Goal: Task Accomplishment & Management: Complete application form

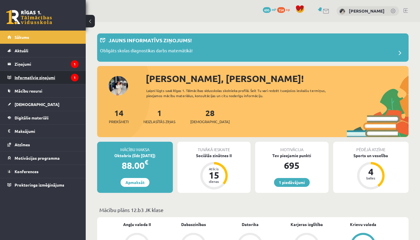
click at [47, 78] on legend "Informatīvie ziņojumi 1" at bounding box center [47, 77] width 64 height 13
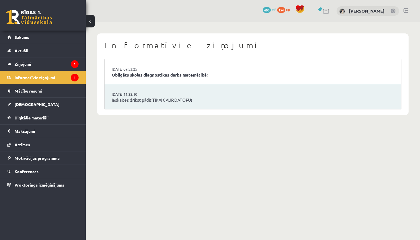
click at [173, 72] on link "Obligāts skolas diagnostikas darbs matemātikā!" at bounding box center [253, 75] width 282 height 7
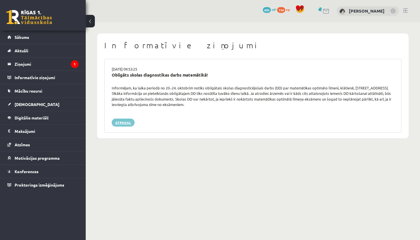
click at [129, 122] on link "Atpakaļ" at bounding box center [123, 123] width 23 height 8
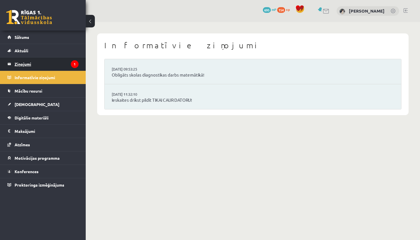
click at [48, 65] on legend "Ziņojumi 1" at bounding box center [47, 63] width 64 height 13
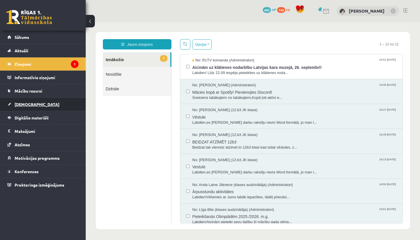
click at [43, 101] on link "[DEMOGRAPHIC_DATA]" at bounding box center [42, 104] width 71 height 13
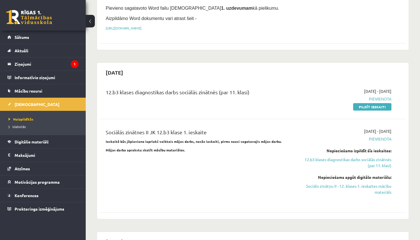
scroll to position [129, 0]
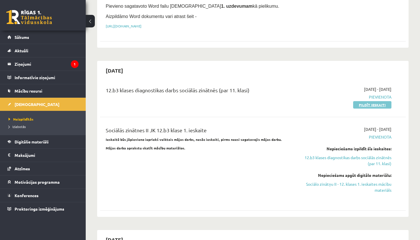
click at [382, 103] on link "Pildīt ieskaiti" at bounding box center [372, 104] width 38 height 7
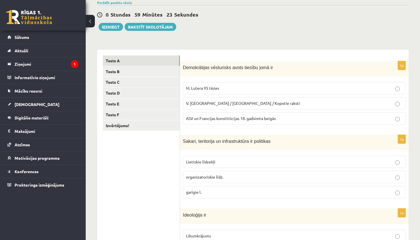
scroll to position [50, 0]
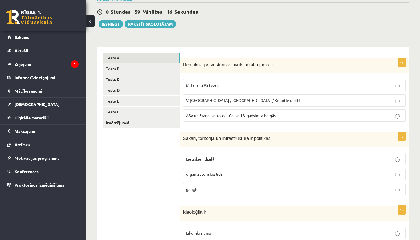
click at [197, 117] on span "ASV un Francijas konstitūcijas 18. gadsimta beigās" at bounding box center [231, 115] width 90 height 5
click at [196, 157] on span "Lietiskie līdzekļi" at bounding box center [200, 158] width 29 height 5
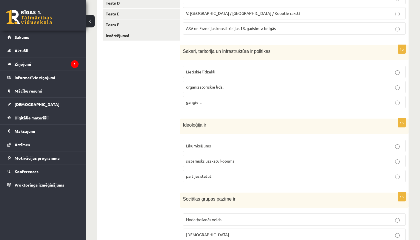
scroll to position [140, 0]
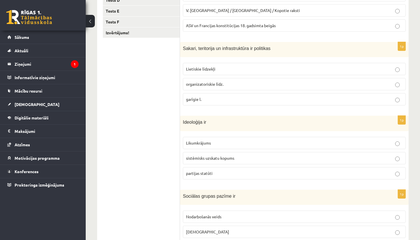
click at [198, 158] on span "sistēmisks uzskatu kopums" at bounding box center [210, 157] width 48 height 5
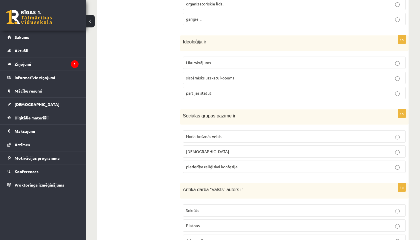
scroll to position [221, 0]
click at [209, 133] on span "Nodarbošanās veids" at bounding box center [203, 135] width 35 height 5
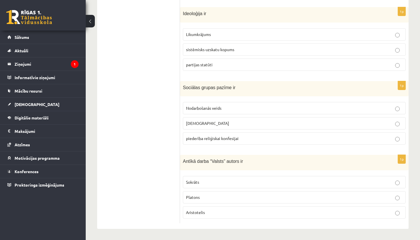
scroll to position [248, 0]
click at [197, 198] on span "Platons" at bounding box center [193, 197] width 14 height 5
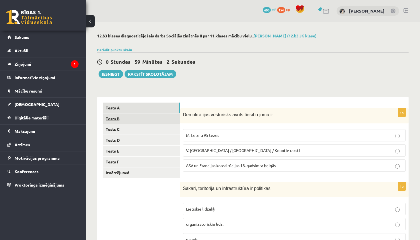
scroll to position [0, 0]
click at [142, 118] on link "Tests B" at bounding box center [141, 118] width 77 height 11
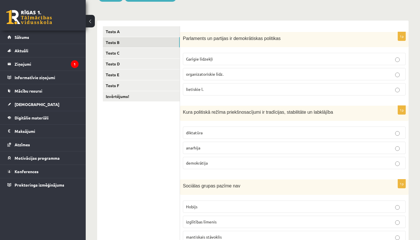
scroll to position [80, 0]
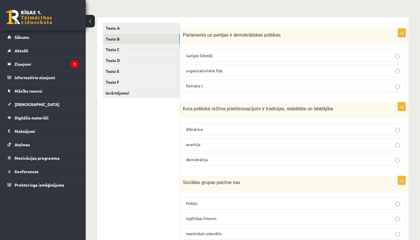
click at [195, 73] on span "organizatoriskie līdz." at bounding box center [204, 70] width 37 height 5
click at [205, 160] on span "demokrātija" at bounding box center [197, 159] width 22 height 5
click at [204, 203] on p "Hobijs" at bounding box center [294, 203] width 217 height 6
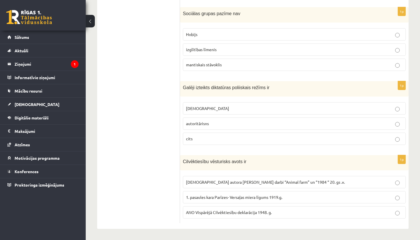
scroll to position [248, 0]
click at [212, 108] on p "totalitārisms" at bounding box center [294, 109] width 217 height 6
click at [220, 210] on span "ANO Vispārējā Cilvēktiesību deklarācija 1948. g." at bounding box center [229, 212] width 86 height 5
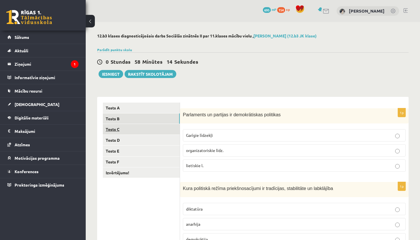
scroll to position [0, 0]
click at [144, 129] on link "Tests C" at bounding box center [141, 129] width 77 height 11
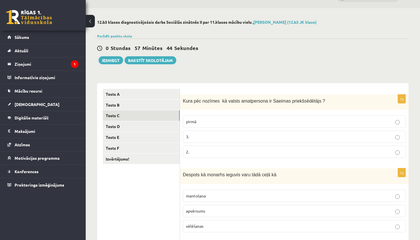
scroll to position [18, 0]
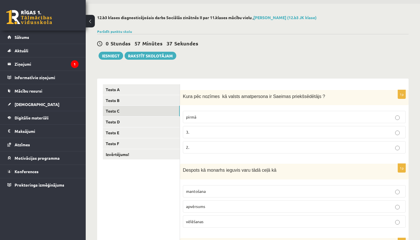
click at [280, 132] on p "3." at bounding box center [294, 132] width 217 height 6
click at [236, 207] on p "apvērsums" at bounding box center [294, 206] width 217 height 6
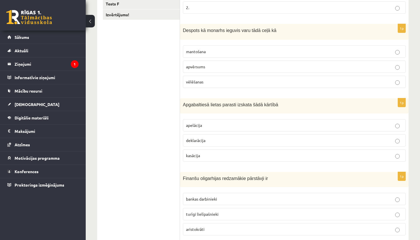
scroll to position [160, 0]
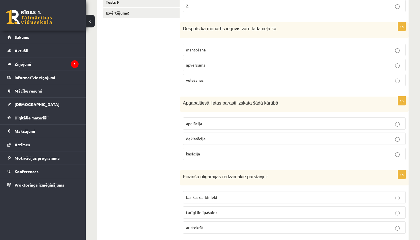
click at [213, 123] on p "apelācija" at bounding box center [294, 124] width 217 height 6
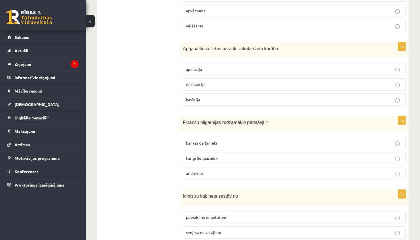
scroll to position [215, 0]
click at [206, 159] on span "turīgi lielīpašnieki" at bounding box center [202, 157] width 33 height 5
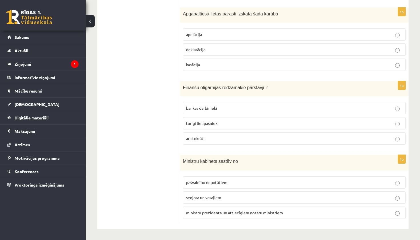
scroll to position [249, 0]
click at [217, 214] on span "ministru prezidenta un attiecīgiem nozaru ministriem" at bounding box center [234, 212] width 97 height 5
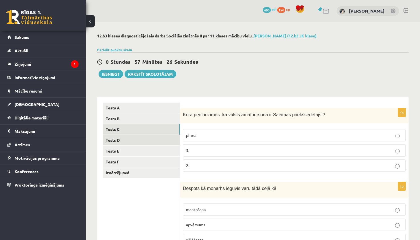
scroll to position [0, 0]
click at [169, 139] on link "Tests D" at bounding box center [141, 140] width 77 height 11
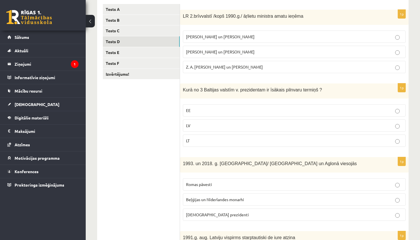
scroll to position [99, 0]
click at [219, 54] on p "A. Pabriks un J Jurkāns" at bounding box center [294, 51] width 217 height 6
click at [205, 125] on p "LV" at bounding box center [294, 125] width 217 height 6
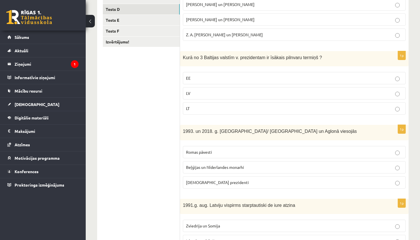
scroll to position [142, 0]
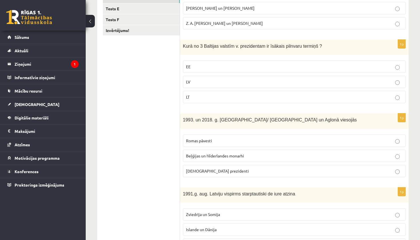
click at [211, 140] on span "Romas pāvesti" at bounding box center [199, 140] width 26 height 5
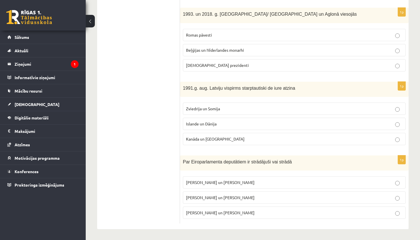
scroll to position [248, 0]
click at [214, 122] on span "Islande un Dānija" at bounding box center [201, 123] width 31 height 5
click at [211, 198] on span "I. Vaidere un N. Ušakovs" at bounding box center [220, 197] width 69 height 5
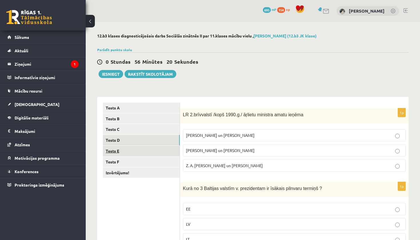
scroll to position [0, 0]
click at [143, 152] on link "Tests E" at bounding box center [141, 151] width 77 height 11
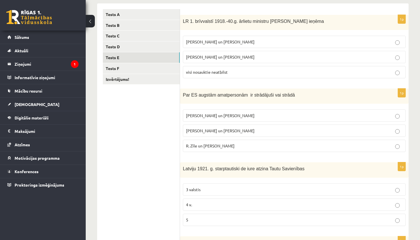
scroll to position [94, 0]
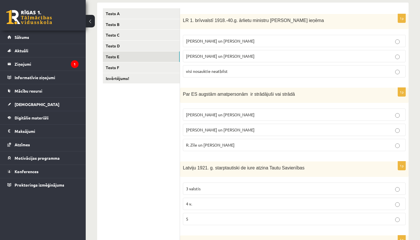
click at [235, 42] on span "Z. Meierovics un V. Munters" at bounding box center [220, 40] width 69 height 5
click at [190, 144] on span "R. Zīle un V.Dombrovskis" at bounding box center [210, 144] width 49 height 5
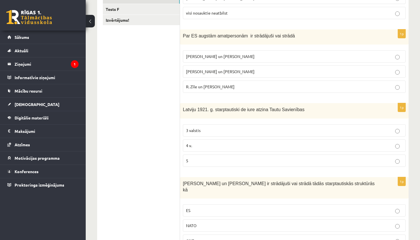
scroll to position [153, 0]
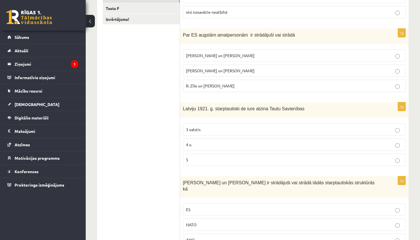
click at [199, 158] on p "5" at bounding box center [294, 160] width 217 height 6
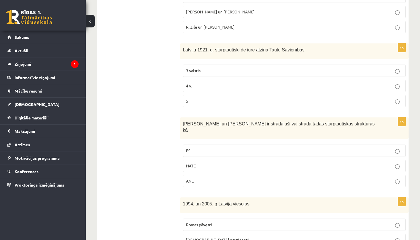
scroll to position [213, 0]
click at [188, 147] on p "ES" at bounding box center [294, 150] width 217 height 6
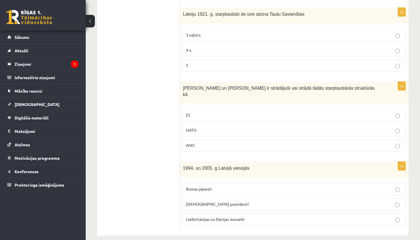
scroll to position [248, 0]
click at [198, 217] on p "Lielbritānijas un Dānijas monarhi" at bounding box center [294, 220] width 217 height 6
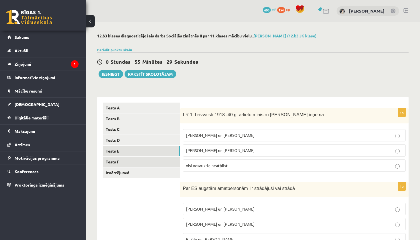
scroll to position [0, 0]
click at [137, 160] on link "Tests F" at bounding box center [141, 162] width 77 height 11
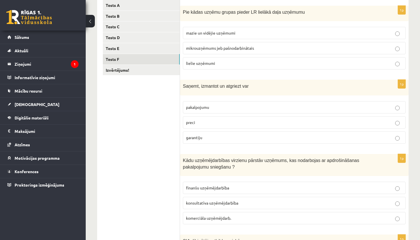
scroll to position [102, 0]
click at [234, 49] on span "mikrouzņēmums jeb pašnodarbinātais" at bounding box center [220, 48] width 68 height 5
click at [199, 125] on p "preci" at bounding box center [294, 123] width 217 height 6
click at [209, 187] on span "finanšu uzņēmējdarbība" at bounding box center [207, 188] width 43 height 5
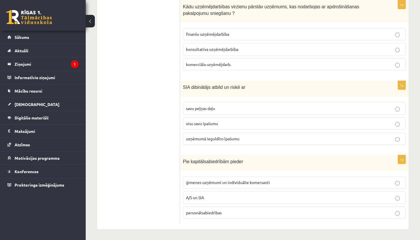
scroll to position [256, 0]
click at [207, 139] on span "uzņēmumā ieguldīto īpašumu" at bounding box center [212, 138] width 53 height 5
click at [202, 199] on span "A/S un SIA" at bounding box center [195, 197] width 18 height 5
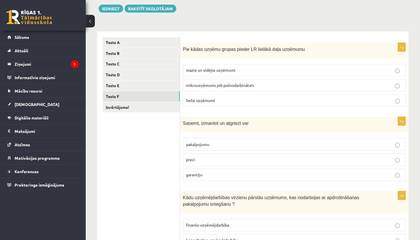
scroll to position [62, 0]
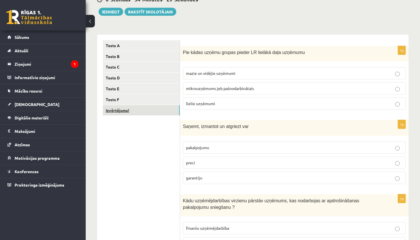
click at [143, 110] on link "Izvērtējums!" at bounding box center [141, 110] width 77 height 11
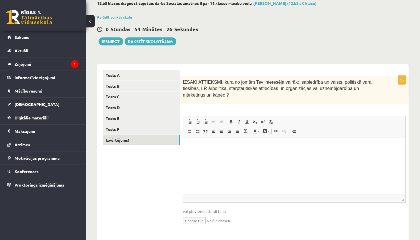
scroll to position [37, 0]
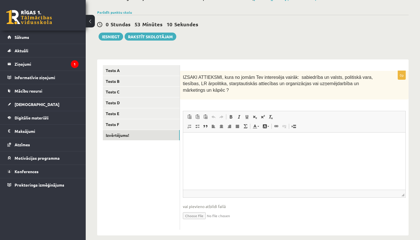
click at [259, 150] on html at bounding box center [294, 140] width 222 height 17
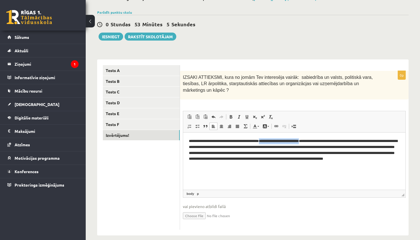
drag, startPoint x: 330, startPoint y: 141, endPoint x: 274, endPoint y: 140, distance: 55.4
click at [274, 140] on p "**********" at bounding box center [294, 152] width 211 height 29
click at [229, 116] on span at bounding box center [231, 117] width 5 height 5
click at [283, 167] on html "**********" at bounding box center [294, 152] width 222 height 40
click at [147, 204] on ul "Tests A Tests B Tests C Tests D Tests E Tests F Izvērtējums!" at bounding box center [141, 147] width 77 height 165
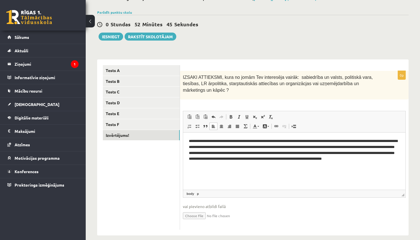
click at [147, 169] on ul "Tests A Tests B Tests C Tests D Tests E Tests F Izvērtējums!" at bounding box center [141, 147] width 77 height 165
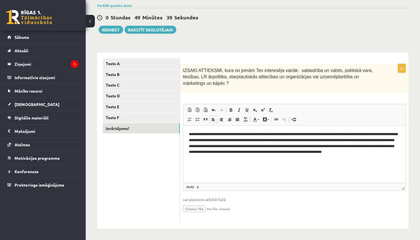
scroll to position [44, 0]
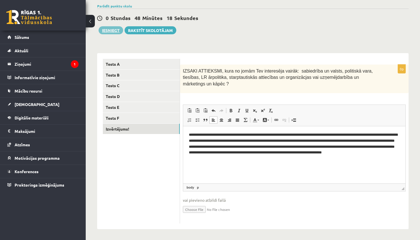
click at [105, 31] on button "Iesniegt" at bounding box center [111, 30] width 25 height 8
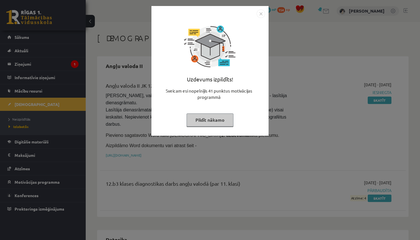
click at [229, 119] on button "Pildīt nākamo" at bounding box center [210, 119] width 47 height 13
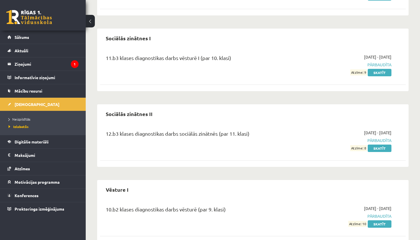
scroll to position [745, 0]
click at [388, 145] on link "Skatīt" at bounding box center [380, 148] width 24 height 7
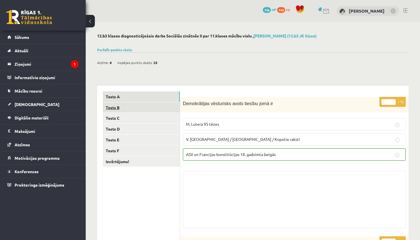
click at [153, 103] on link "Tests B" at bounding box center [141, 107] width 77 height 11
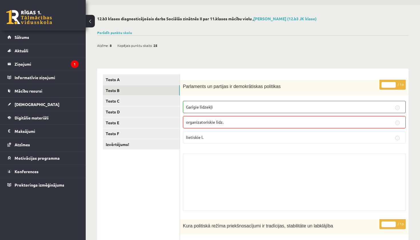
scroll to position [1, 0]
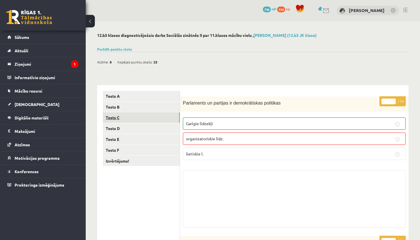
click at [144, 117] on link "Tests C" at bounding box center [141, 117] width 77 height 11
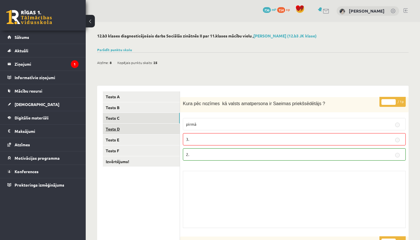
scroll to position [0, 0]
click at [151, 126] on link "Tests D" at bounding box center [141, 129] width 77 height 11
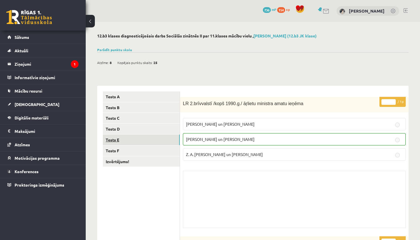
click at [148, 136] on link "Tests E" at bounding box center [141, 140] width 77 height 11
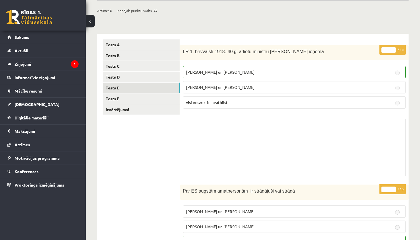
scroll to position [1, 0]
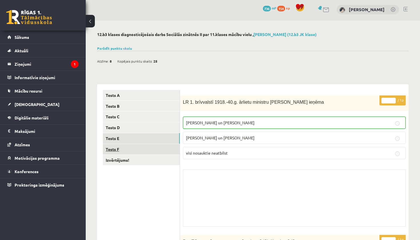
click at [150, 147] on link "Tests F" at bounding box center [141, 149] width 77 height 11
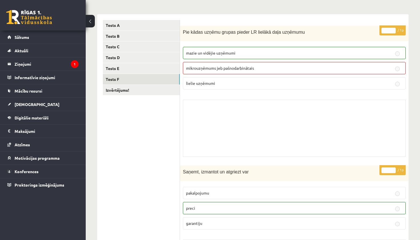
scroll to position [21, 0]
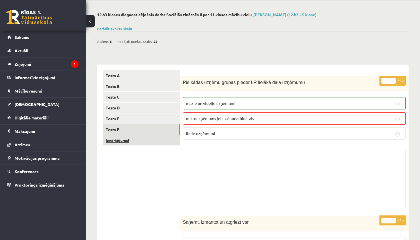
click at [151, 141] on link "Izvērtējums!" at bounding box center [141, 140] width 77 height 11
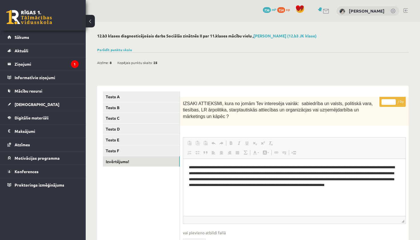
scroll to position [0, 0]
click at [69, 105] on link "[DEMOGRAPHIC_DATA]" at bounding box center [42, 104] width 71 height 13
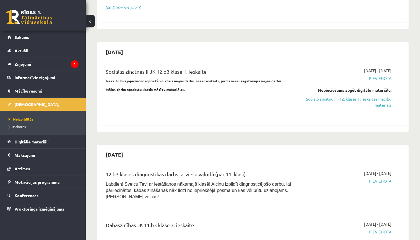
scroll to position [148, 0]
click at [356, 97] on link "Sociālo zinātņu II - 12. klases 1. ieskaites mācību materiāls" at bounding box center [346, 102] width 89 height 12
click at [324, 98] on link "Sociālo zinātņu II - 12. klases 1. ieskaites mācību materiāls" at bounding box center [346, 102] width 89 height 12
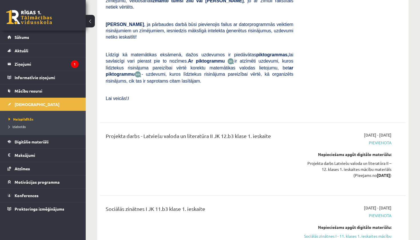
scroll to position [2406, 0]
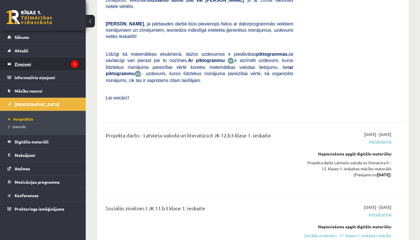
click at [41, 66] on legend "Ziņojumi 1" at bounding box center [47, 63] width 64 height 13
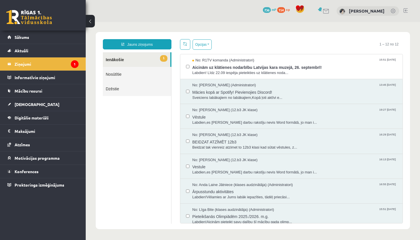
click at [263, 8] on span "736" at bounding box center [267, 10] width 8 height 6
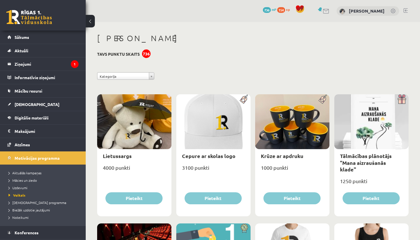
click at [283, 10] on link "154 xp" at bounding box center [284, 9] width 15 height 5
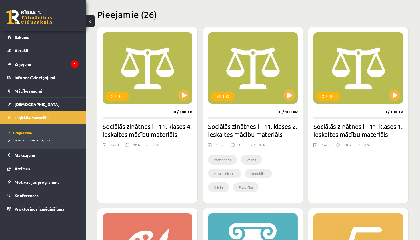
scroll to position [140, 0]
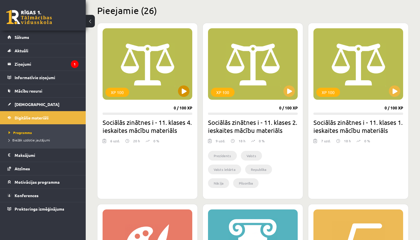
click at [183, 89] on button at bounding box center [183, 90] width 11 height 11
click at [165, 86] on div "XP 100" at bounding box center [148, 63] width 90 height 71
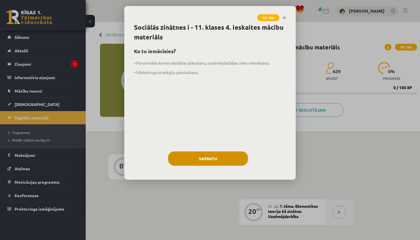
click at [239, 156] on button "Sapratu" at bounding box center [208, 158] width 80 height 14
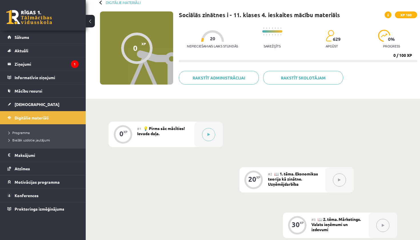
scroll to position [51, 0]
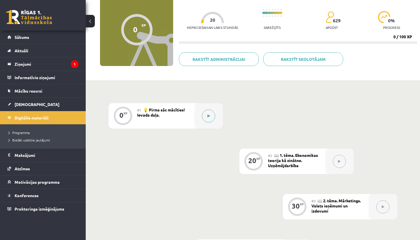
click at [207, 117] on icon at bounding box center [208, 115] width 3 height 3
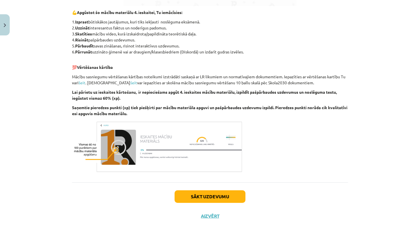
scroll to position [255, 0]
click at [235, 195] on button "Sākt uzdevumu" at bounding box center [210, 196] width 71 height 13
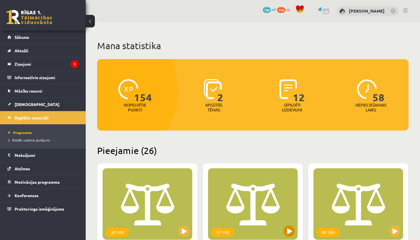
scroll to position [140, 0]
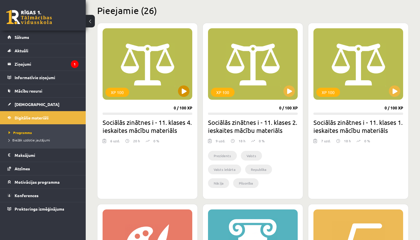
click at [184, 91] on button at bounding box center [183, 90] width 11 height 11
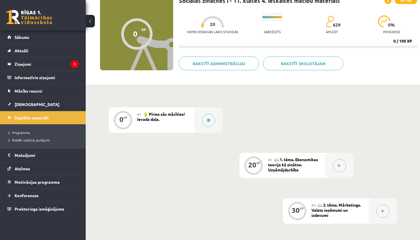
scroll to position [47, 0]
click at [205, 123] on button at bounding box center [208, 119] width 13 height 13
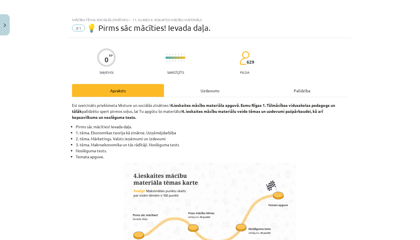
click at [228, 92] on div "Uzdevums" at bounding box center [210, 90] width 92 height 13
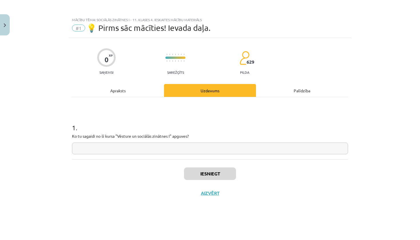
click at [119, 91] on div "Apraksts" at bounding box center [118, 90] width 92 height 13
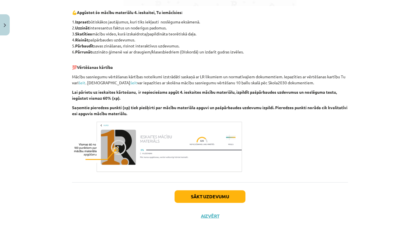
scroll to position [255, 0]
click at [203, 193] on button "Sākt uzdevumu" at bounding box center [210, 196] width 71 height 13
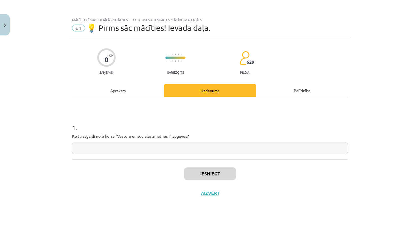
scroll to position [0, 0]
click at [235, 149] on input "text" at bounding box center [210, 149] width 276 height 12
paste input "**********"
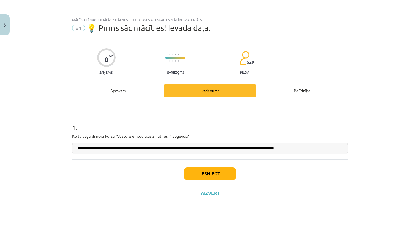
type input "**********"
click at [215, 173] on button "Iesniegt" at bounding box center [210, 173] width 52 height 13
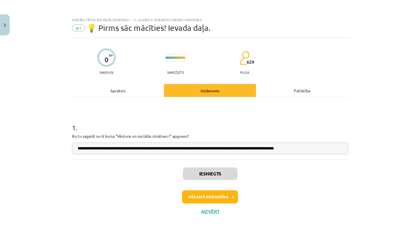
click at [231, 200] on button "Nākamā nodarbība" at bounding box center [210, 196] width 56 height 13
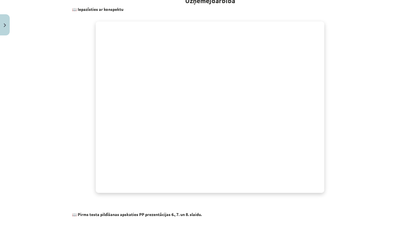
scroll to position [352, 0]
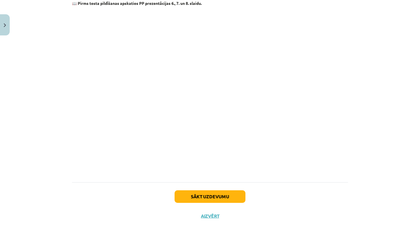
click at [212, 196] on button "Sākt uzdevumu" at bounding box center [210, 196] width 71 height 13
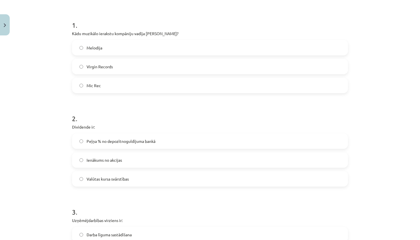
scroll to position [102, 0]
click at [141, 69] on label "Virgin Records" at bounding box center [210, 67] width 275 height 14
click at [129, 158] on label "Ienākums no akcijas" at bounding box center [210, 160] width 275 height 14
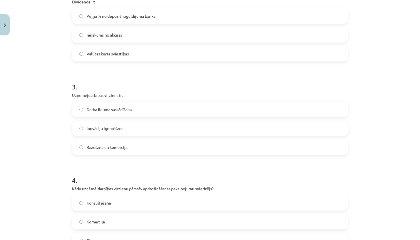
scroll to position [232, 0]
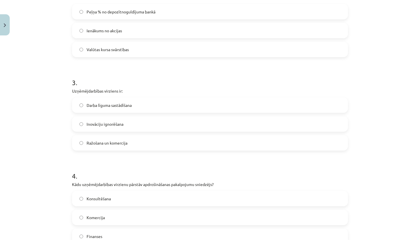
click at [111, 147] on label "Ražošana un komercija" at bounding box center [210, 143] width 275 height 14
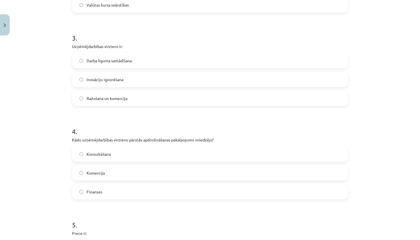
scroll to position [277, 0]
click at [98, 194] on span "Finanses" at bounding box center [95, 192] width 16 height 6
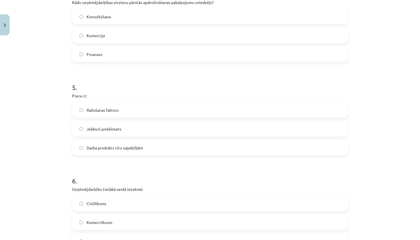
scroll to position [416, 0]
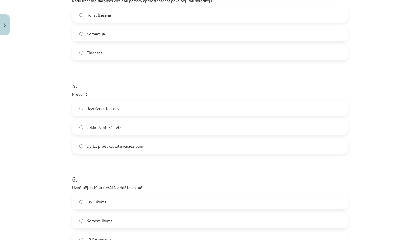
click at [126, 150] on label "Darba produkts citu vajadzībām" at bounding box center [210, 146] width 275 height 14
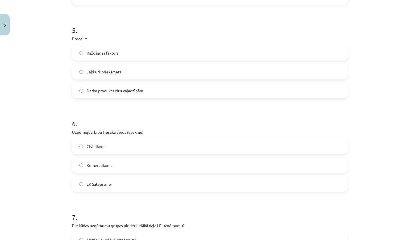
scroll to position [472, 0]
click at [91, 165] on span "Komerclikums" at bounding box center [100, 165] width 26 height 6
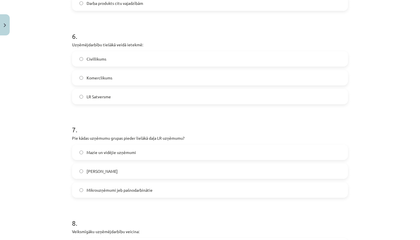
scroll to position [568, 0]
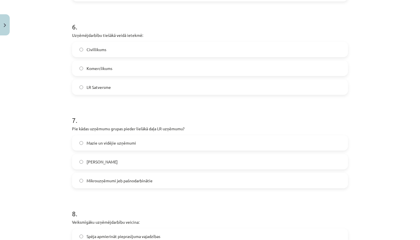
click at [102, 183] on span "Mikrouzņēmumi jeb pašnodarbinātie" at bounding box center [120, 181] width 66 height 6
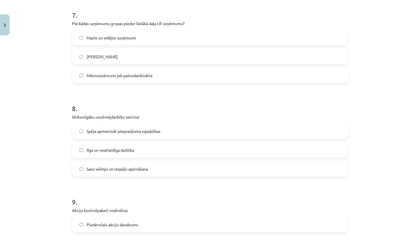
scroll to position [697, 0]
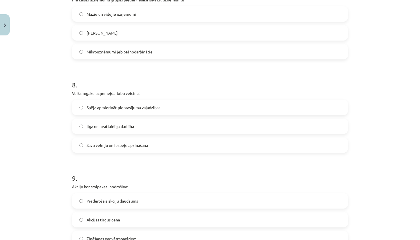
click at [91, 107] on span "Spēja apmierināt pieprasījuma vajadzības" at bounding box center [124, 108] width 74 height 6
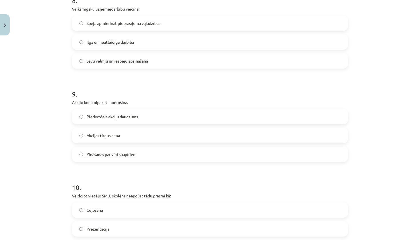
scroll to position [784, 0]
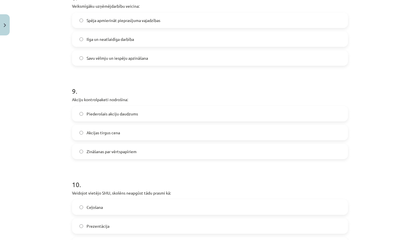
click at [99, 118] on label "Piederošais akciju daudzums" at bounding box center [210, 114] width 275 height 14
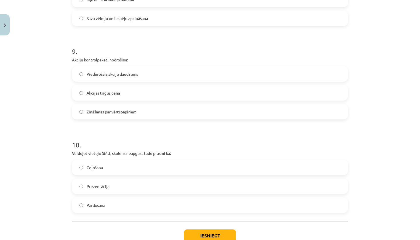
scroll to position [828, 0]
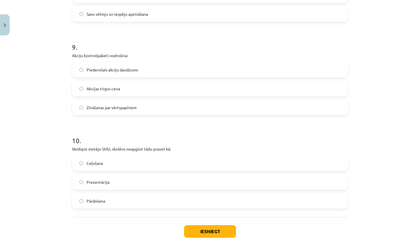
click at [87, 161] on span "Ceļošana" at bounding box center [95, 163] width 16 height 6
click at [223, 230] on button "Iesniegt" at bounding box center [210, 231] width 52 height 13
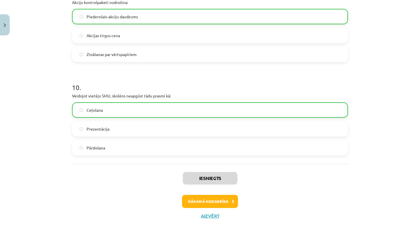
scroll to position [882, 0]
click at [213, 200] on button "Nākamā nodarbība" at bounding box center [210, 201] width 56 height 13
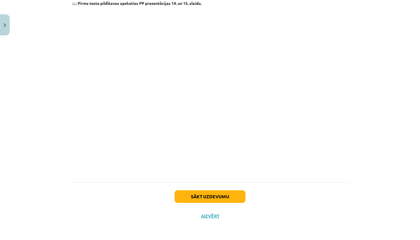
scroll to position [582, 0]
click at [225, 198] on button "Sākt uzdevumu" at bounding box center [210, 196] width 71 height 13
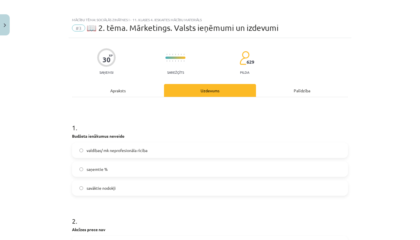
scroll to position [0, 0]
click at [296, 150] on label "valdības/ mk neprofesionāla rīcība" at bounding box center [210, 150] width 275 height 14
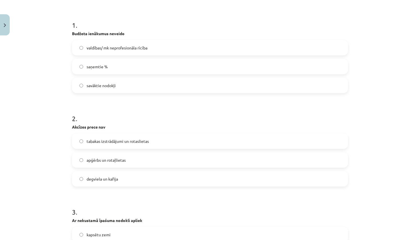
scroll to position [112, 0]
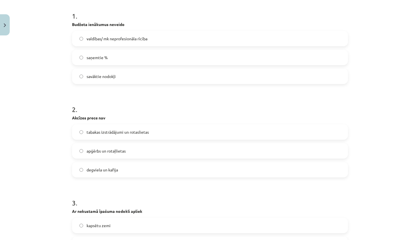
click at [282, 152] on label "apģērbs un rotaļlietas" at bounding box center [210, 151] width 275 height 14
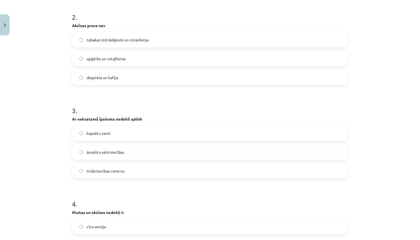
scroll to position [206, 0]
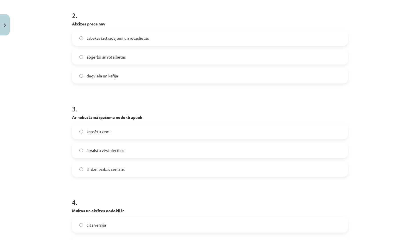
click at [242, 173] on label "tirdzniecības centrus" at bounding box center [210, 169] width 275 height 14
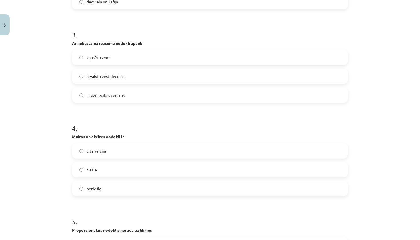
scroll to position [291, 0]
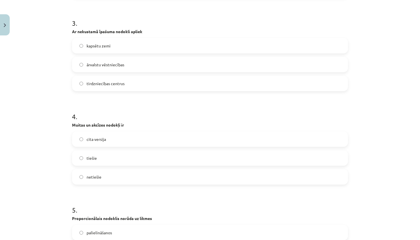
click at [158, 177] on label "netiešie" at bounding box center [210, 177] width 275 height 14
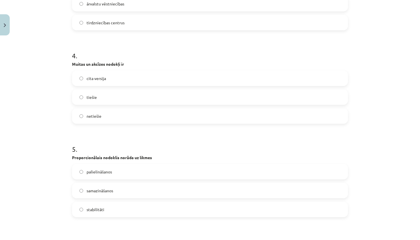
scroll to position [357, 0]
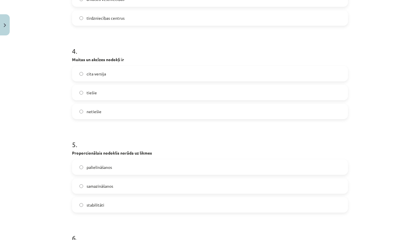
click at [147, 205] on label "stabilitāti" at bounding box center [210, 205] width 275 height 14
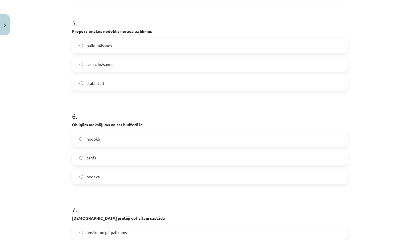
scroll to position [481, 0]
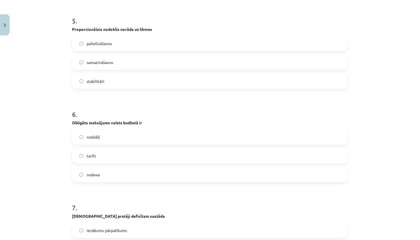
click at [135, 138] on label "nodokļi" at bounding box center [210, 137] width 275 height 14
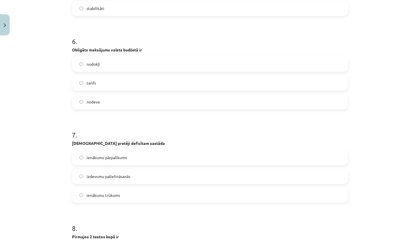
scroll to position [564, 0]
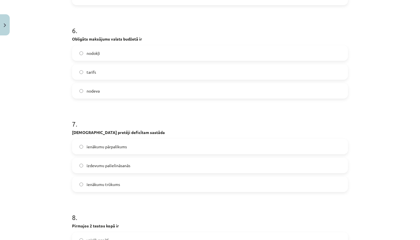
click at [142, 148] on label "ienākumu pārpalikums" at bounding box center [210, 146] width 275 height 14
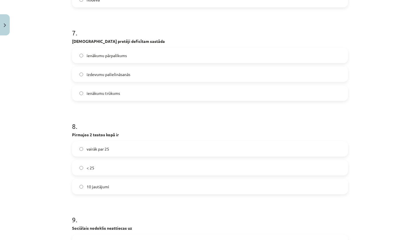
scroll to position [656, 0]
click at [138, 150] on label "vairāk par 25" at bounding box center [210, 148] width 275 height 14
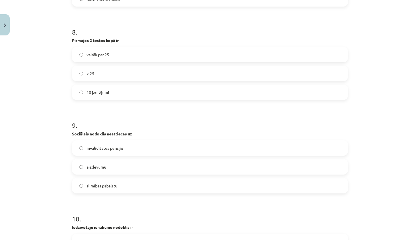
scroll to position [751, 0]
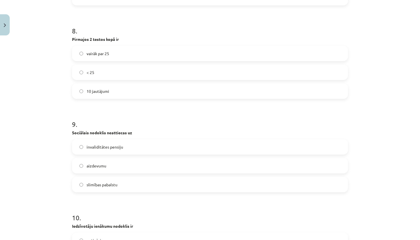
click at [126, 166] on label "aizdevumu" at bounding box center [210, 166] width 275 height 14
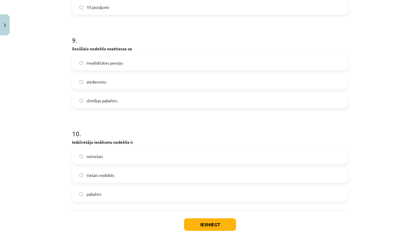
scroll to position [837, 0]
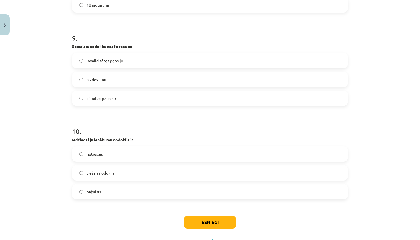
click at [122, 174] on label "tiešais nodoklis" at bounding box center [210, 173] width 275 height 14
click at [215, 219] on button "Iesniegt" at bounding box center [210, 222] width 52 height 13
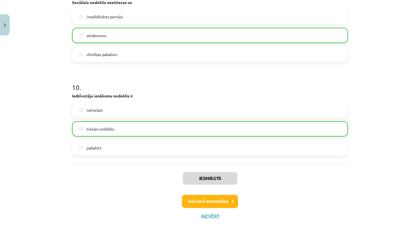
scroll to position [882, 0]
click at [195, 200] on button "Nākamā nodarbība" at bounding box center [210, 201] width 56 height 13
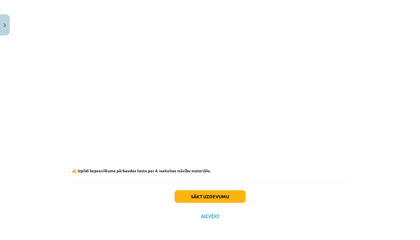
scroll to position [343, 0]
click at [228, 194] on button "Sākt uzdevumu" at bounding box center [210, 196] width 71 height 13
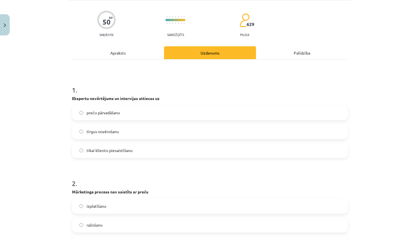
scroll to position [45, 0]
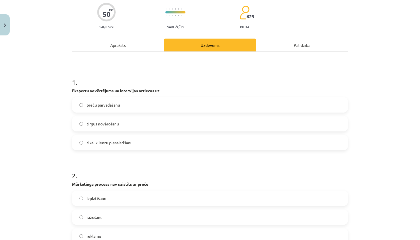
click at [187, 144] on label "tikai klientu piesaistīšanu" at bounding box center [210, 142] width 275 height 14
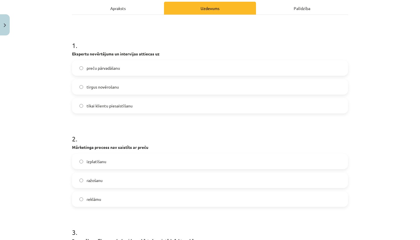
scroll to position [97, 0]
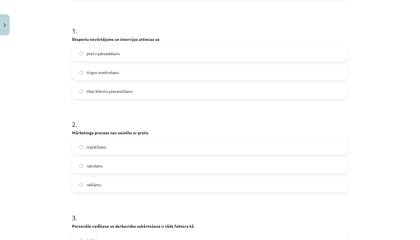
click at [163, 167] on label "ražošanu" at bounding box center [210, 166] width 275 height 14
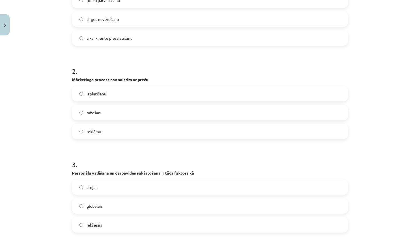
scroll to position [184, 0]
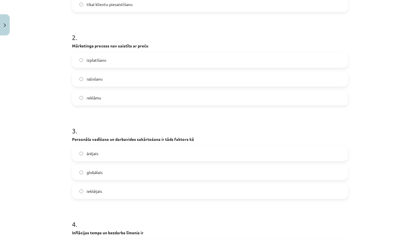
click at [148, 189] on label "iekšējais" at bounding box center [210, 191] width 275 height 14
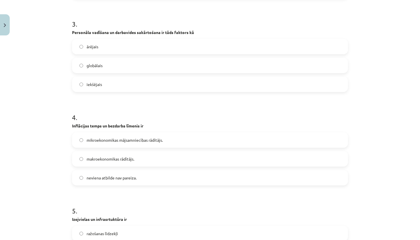
scroll to position [293, 0]
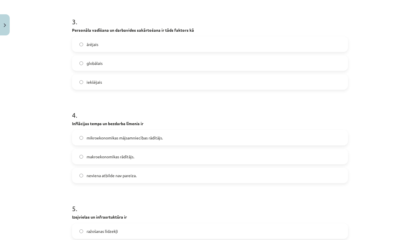
click at [145, 157] on label "makroekonomikas rādītājs." at bounding box center [210, 156] width 275 height 14
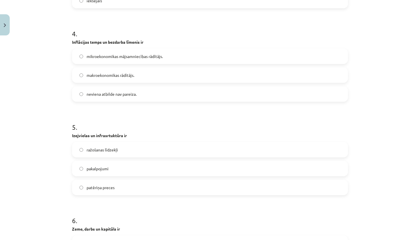
scroll to position [392, 0]
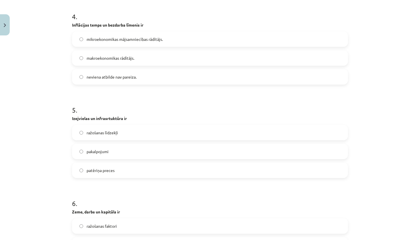
click at [136, 133] on label "ražošanas līdzekļi" at bounding box center [210, 132] width 275 height 14
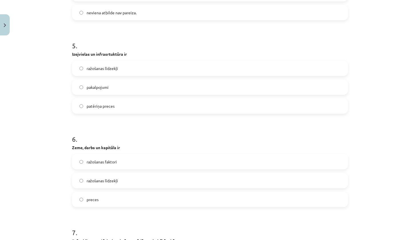
scroll to position [462, 0]
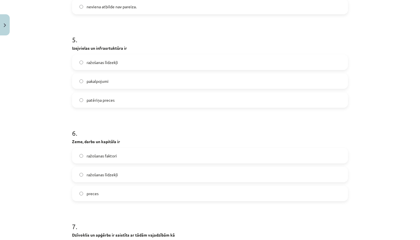
click at [133, 157] on label "ražošanas faktori" at bounding box center [210, 156] width 275 height 14
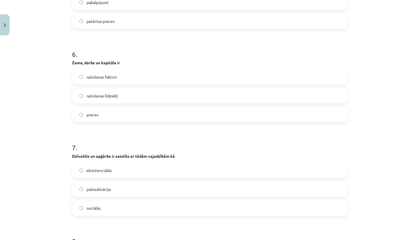
scroll to position [554, 0]
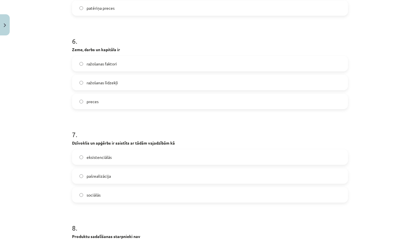
click at [133, 157] on label "eksistenciālās" at bounding box center [210, 157] width 275 height 14
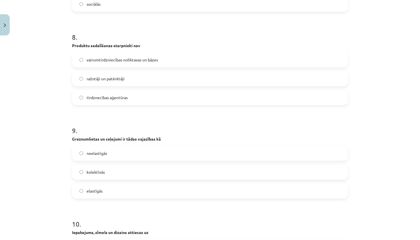
scroll to position [737, 0]
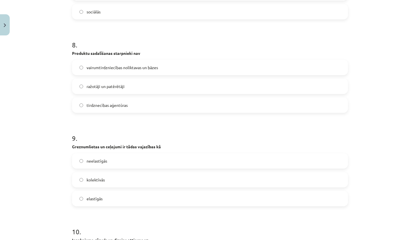
click at [139, 88] on label "ražotāji un patērētāji" at bounding box center [210, 86] width 275 height 14
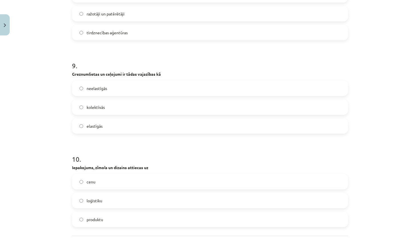
scroll to position [814, 0]
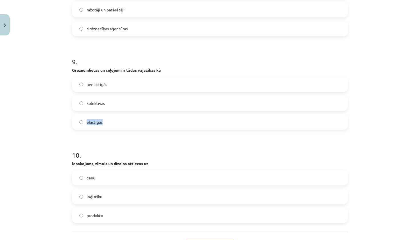
click at [130, 119] on label "elastīgās" at bounding box center [210, 122] width 275 height 14
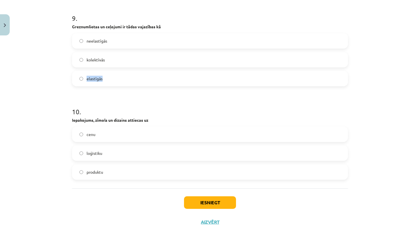
scroll to position [862, 0]
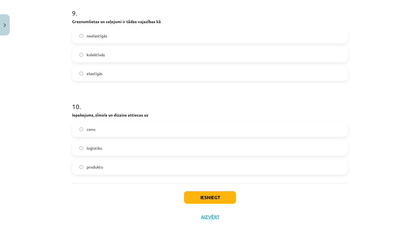
click at [121, 170] on label "produktu" at bounding box center [210, 167] width 275 height 14
click at [198, 198] on button "Iesniegt" at bounding box center [210, 197] width 52 height 13
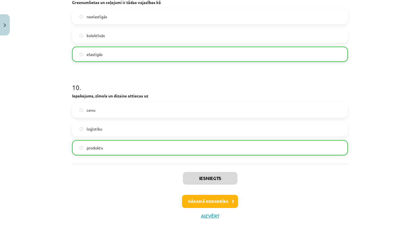
scroll to position [882, 0]
click at [213, 198] on button "Nākamā nodarbība" at bounding box center [210, 201] width 56 height 13
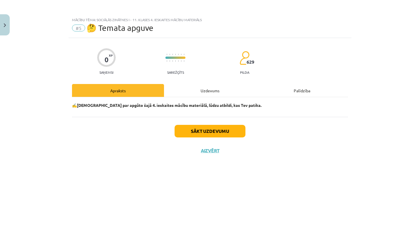
scroll to position [0, 0]
click at [214, 133] on button "Sākt uzdevumu" at bounding box center [210, 131] width 71 height 13
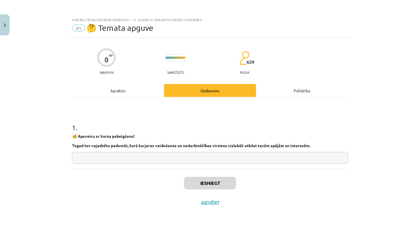
click at [209, 157] on input "text" at bounding box center [210, 158] width 276 height 12
paste input "**********"
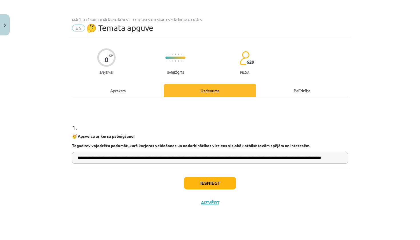
type input "**********"
click at [224, 184] on button "Iesniegt" at bounding box center [210, 183] width 52 height 13
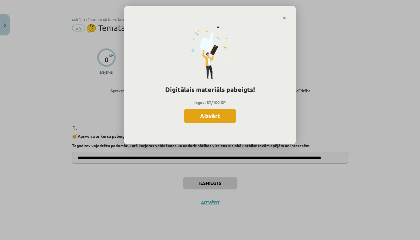
click at [222, 116] on button "Aizvērt" at bounding box center [210, 116] width 53 height 14
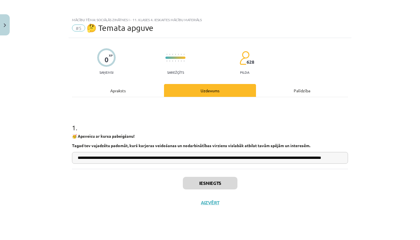
click at [211, 205] on button "Aizvērt" at bounding box center [210, 203] width 22 height 6
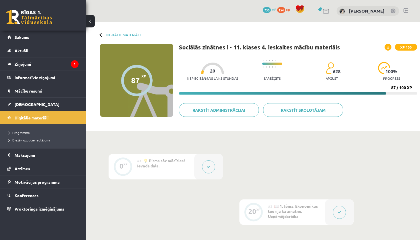
click at [54, 117] on link "Digitālie materiāli" at bounding box center [42, 117] width 71 height 13
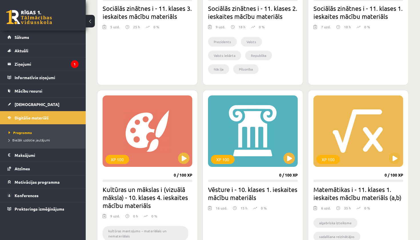
scroll to position [265, 0]
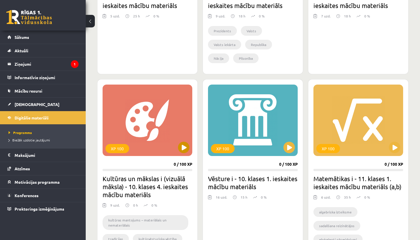
click at [181, 149] on button at bounding box center [183, 147] width 11 height 11
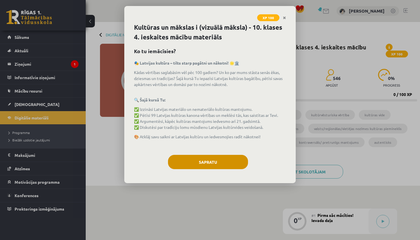
click at [229, 162] on button "Sapratu" at bounding box center [208, 162] width 80 height 14
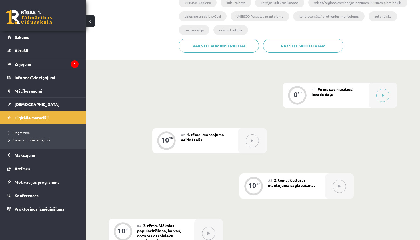
scroll to position [131, 0]
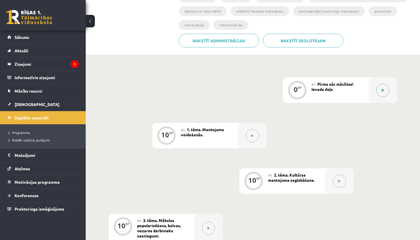
click at [384, 89] on icon at bounding box center [383, 90] width 3 height 3
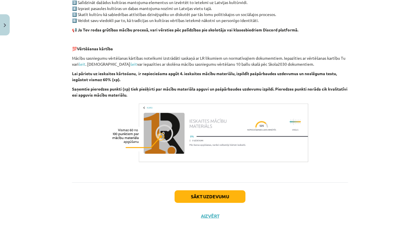
scroll to position [363, 0]
click at [234, 198] on button "Sākt uzdevumu" at bounding box center [210, 196] width 71 height 13
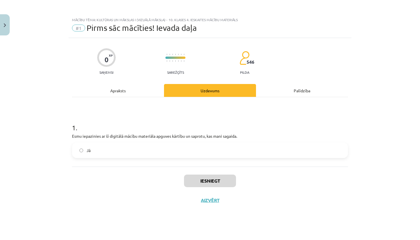
scroll to position [0, 0]
click at [270, 150] on label "Jā" at bounding box center [210, 150] width 275 height 14
click at [230, 179] on button "Iesniegt" at bounding box center [210, 181] width 52 height 13
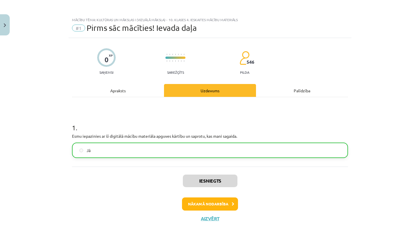
click at [217, 207] on button "Nākamā nodarbība" at bounding box center [210, 203] width 56 height 13
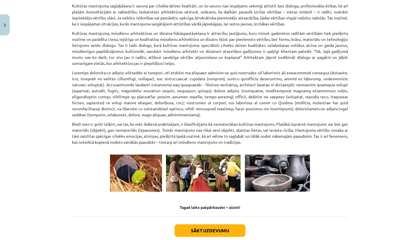
scroll to position [758, 0]
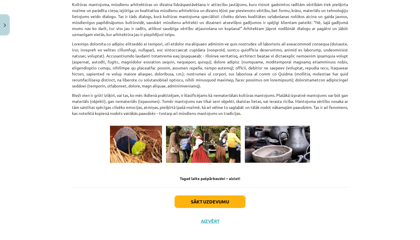
click at [232, 196] on button "Sākt uzdevumu" at bounding box center [210, 201] width 71 height 13
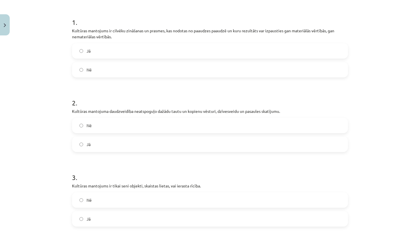
scroll to position [107, 0]
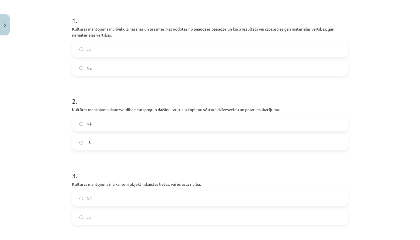
click at [210, 51] on label "Jā" at bounding box center [210, 49] width 275 height 14
click at [171, 125] on label "Nē" at bounding box center [210, 124] width 275 height 14
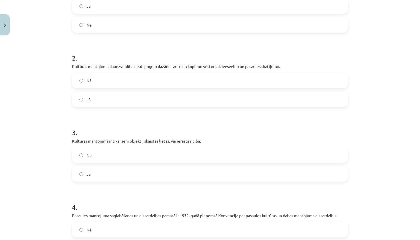
scroll to position [152, 0]
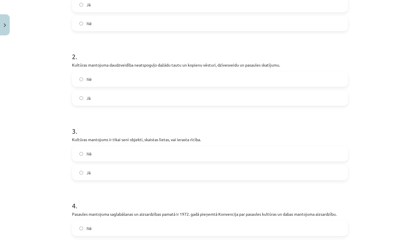
click at [158, 151] on label "Nē" at bounding box center [210, 154] width 275 height 14
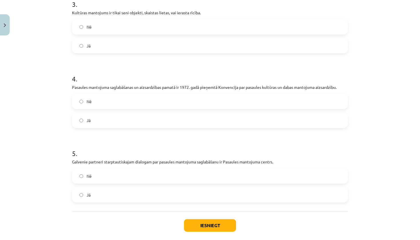
scroll to position [281, 0]
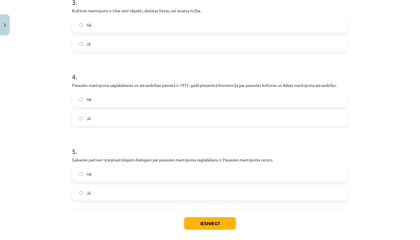
click at [138, 121] on label "Jā" at bounding box center [210, 118] width 275 height 14
click at [131, 198] on label "Jā" at bounding box center [210, 193] width 275 height 14
click at [211, 226] on button "Iesniegt" at bounding box center [210, 223] width 52 height 13
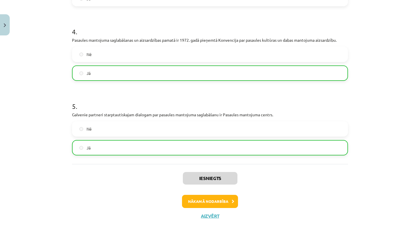
click at [194, 202] on button "Nākamā nodarbība" at bounding box center [210, 201] width 56 height 13
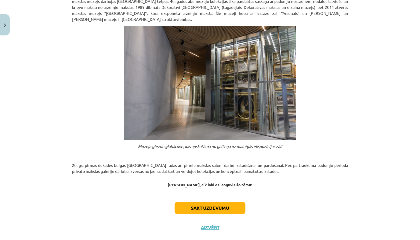
click at [235, 202] on button "Sākt uzdevumu" at bounding box center [210, 208] width 71 height 13
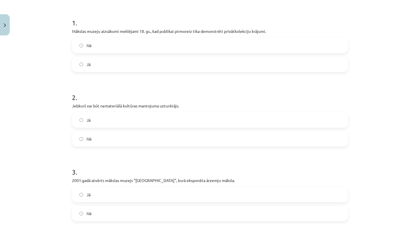
scroll to position [107, 0]
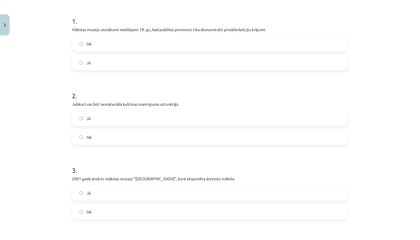
click at [257, 61] on label "Jā" at bounding box center [210, 62] width 275 height 14
click at [211, 118] on label "Jā" at bounding box center [210, 118] width 275 height 14
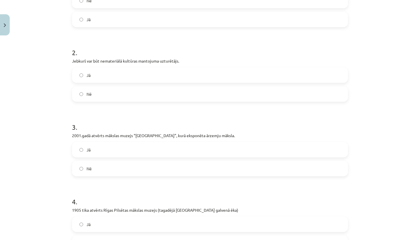
scroll to position [151, 0]
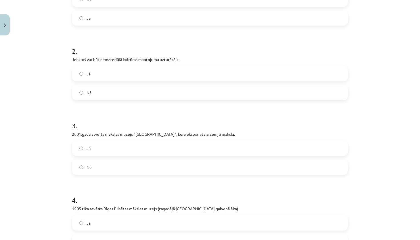
click at [165, 166] on label "Nē" at bounding box center [210, 167] width 275 height 14
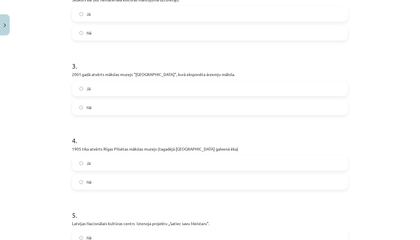
scroll to position [223, 0]
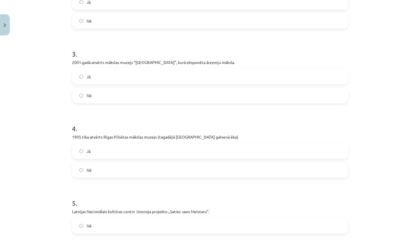
click at [151, 151] on label "Jā" at bounding box center [210, 151] width 275 height 14
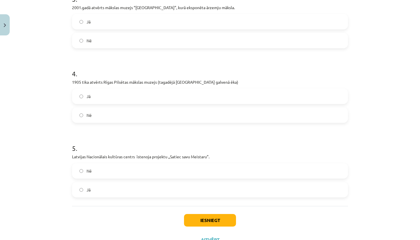
scroll to position [279, 0]
click at [141, 190] on label "Jā" at bounding box center [210, 189] width 275 height 14
click at [204, 218] on button "Iesniegt" at bounding box center [210, 219] width 52 height 13
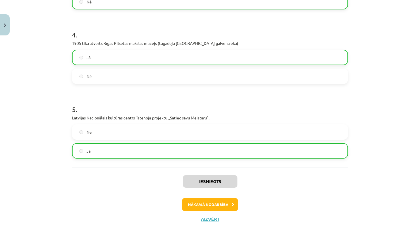
scroll to position [320, 0]
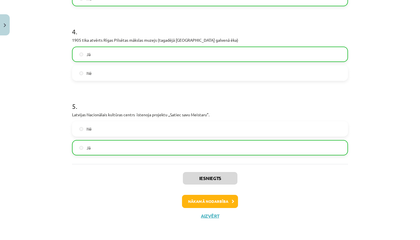
click at [220, 201] on button "Nākamā nodarbība" at bounding box center [210, 201] width 56 height 13
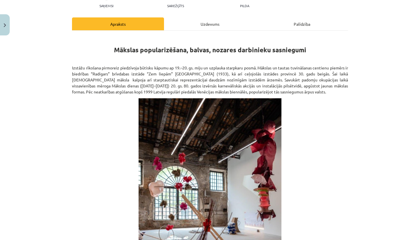
scroll to position [14, 0]
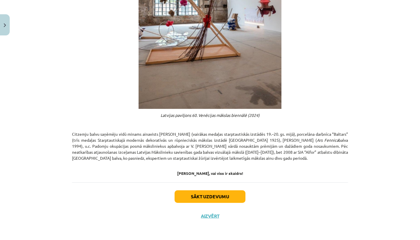
click at [211, 195] on button "Sākt uzdevumu" at bounding box center [210, 196] width 71 height 13
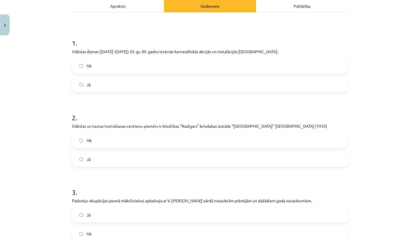
scroll to position [53, 0]
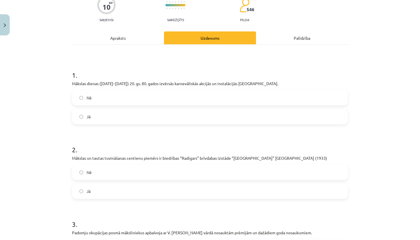
click at [98, 124] on label "Jā" at bounding box center [210, 116] width 275 height 14
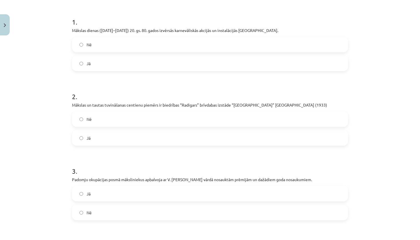
click at [98, 145] on label "Jā" at bounding box center [210, 138] width 275 height 14
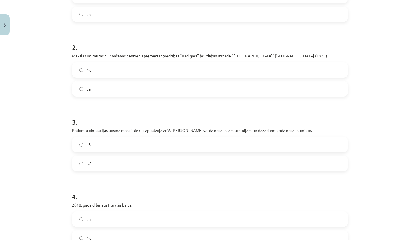
scroll to position [155, 0]
click at [99, 151] on label "Jā" at bounding box center [210, 144] width 275 height 14
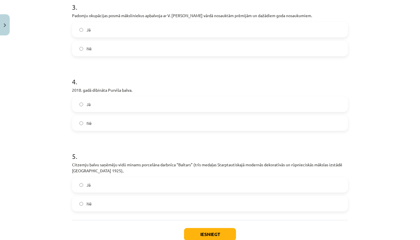
scroll to position [277, 0]
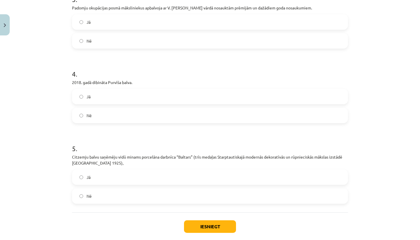
click at [104, 123] on label "Nē" at bounding box center [210, 115] width 275 height 14
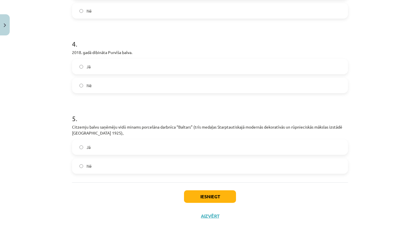
click at [104, 144] on label "Jā" at bounding box center [210, 147] width 275 height 14
click at [210, 195] on button "Iesniegt" at bounding box center [210, 196] width 52 height 13
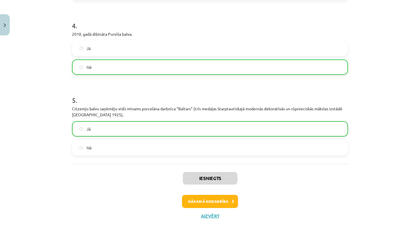
click at [224, 201] on button "Nākamā nodarbība" at bounding box center [210, 201] width 56 height 13
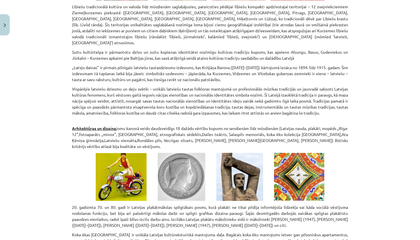
scroll to position [14, 0]
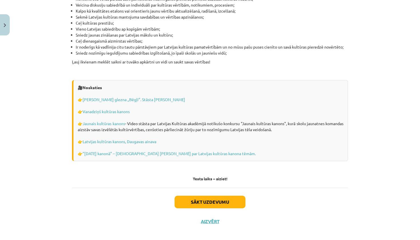
click at [220, 197] on button "Sākt uzdevumu" at bounding box center [210, 202] width 71 height 13
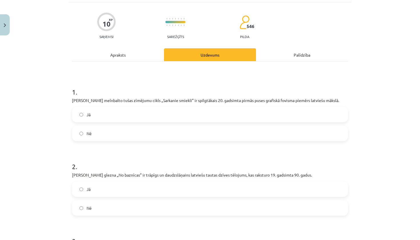
scroll to position [31, 0]
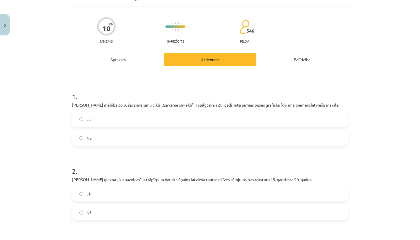
click at [259, 122] on label "Jā" at bounding box center [210, 119] width 275 height 14
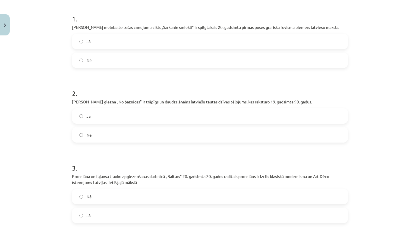
click at [257, 119] on label "Jā" at bounding box center [210, 116] width 275 height 14
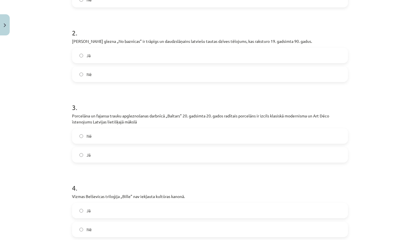
scroll to position [178, 0]
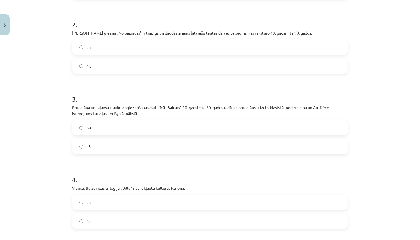
click at [246, 151] on label "Jā" at bounding box center [210, 146] width 275 height 14
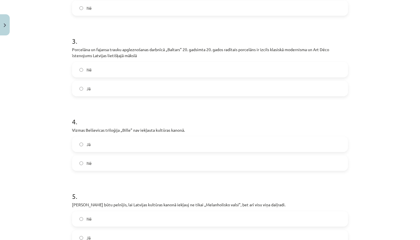
click at [241, 160] on label "Nē" at bounding box center [210, 163] width 275 height 14
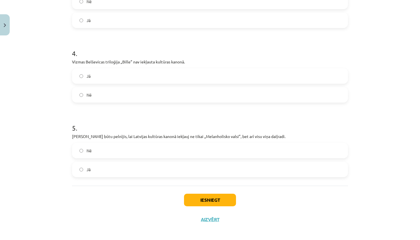
scroll to position [305, 0]
click at [236, 171] on label "Jā" at bounding box center [210, 169] width 275 height 14
click at [224, 200] on button "Iesniegt" at bounding box center [210, 199] width 52 height 13
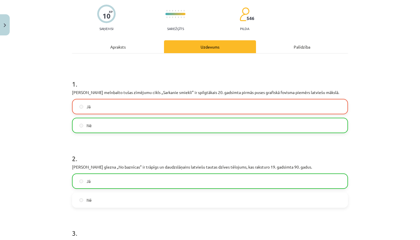
scroll to position [45, 0]
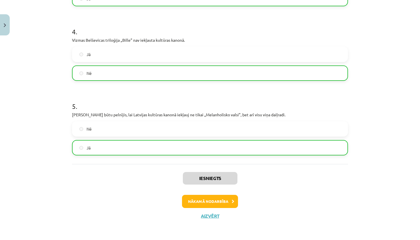
click at [217, 199] on button "Nākamā nodarbība" at bounding box center [210, 201] width 56 height 13
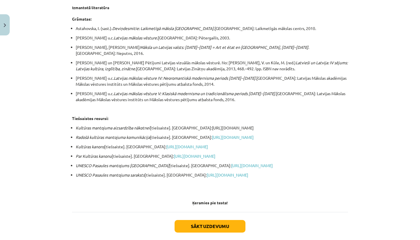
click at [218, 220] on button "Sākt uzdevumu" at bounding box center [210, 226] width 71 height 13
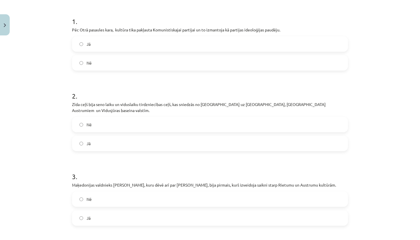
scroll to position [108, 0]
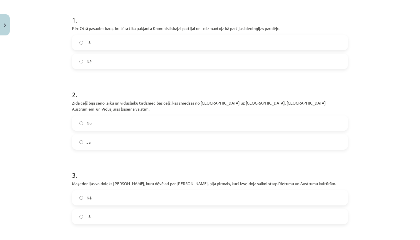
click at [227, 42] on label "Jā" at bounding box center [210, 42] width 275 height 14
click at [190, 136] on label "Jā" at bounding box center [210, 142] width 275 height 14
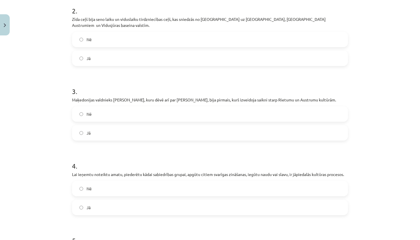
scroll to position [196, 0]
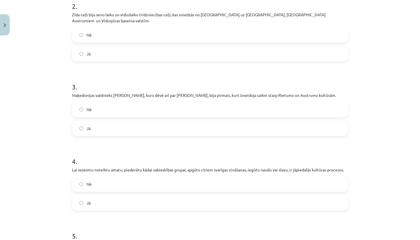
click at [186, 121] on label "Jā" at bounding box center [210, 128] width 275 height 14
click at [166, 197] on label "Jā" at bounding box center [210, 203] width 275 height 14
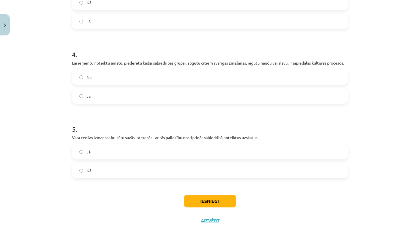
scroll to position [302, 0]
click at [158, 166] on label "Nē" at bounding box center [210, 171] width 275 height 14
click at [223, 198] on button "Iesniegt" at bounding box center [210, 201] width 52 height 13
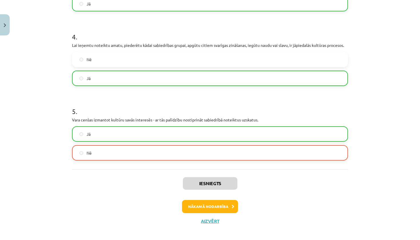
scroll to position [320, 0]
click at [224, 201] on button "Nākamā nodarbība" at bounding box center [210, 206] width 56 height 13
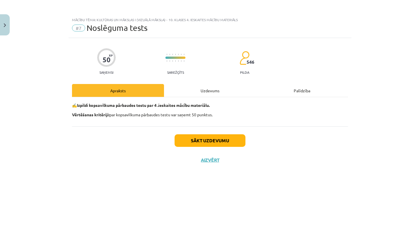
click at [225, 141] on button "Sākt uzdevumu" at bounding box center [210, 140] width 71 height 13
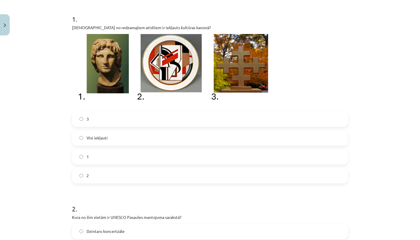
scroll to position [103, 0]
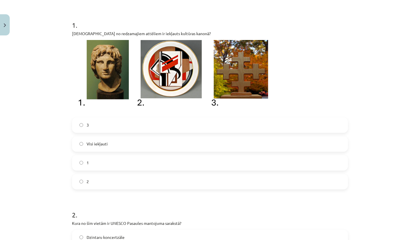
click at [185, 181] on label "2" at bounding box center [210, 182] width 275 height 14
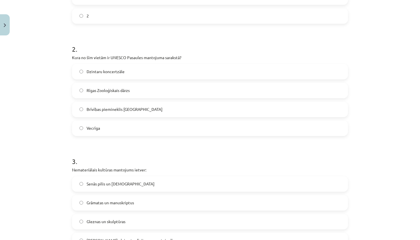
scroll to position [274, 0]
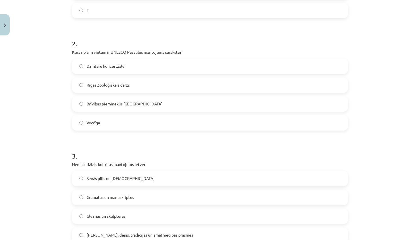
click at [309, 123] on label "Vecrīga" at bounding box center [210, 123] width 275 height 14
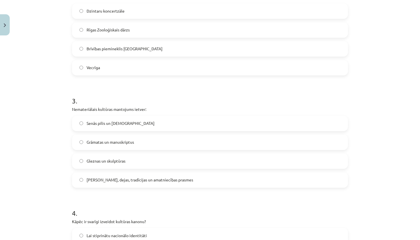
scroll to position [349, 0]
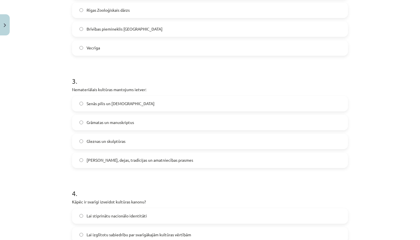
click at [213, 155] on label "Dziesmas, dejas, tradīcijas un amatniecības prasmes" at bounding box center [210, 160] width 275 height 14
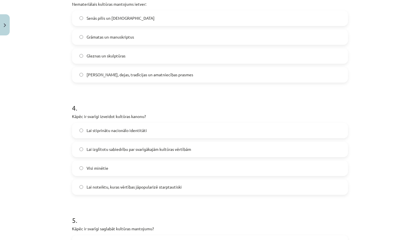
scroll to position [437, 0]
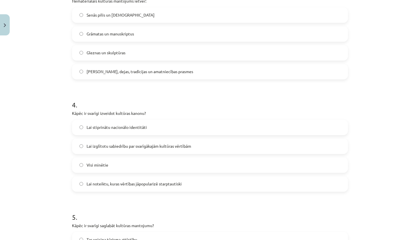
click at [188, 161] on label "Visi minētie" at bounding box center [210, 165] width 275 height 14
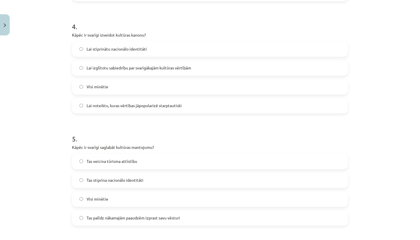
click at [151, 196] on label "Visi minētie" at bounding box center [210, 199] width 275 height 14
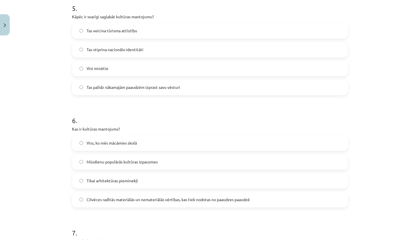
scroll to position [657, 0]
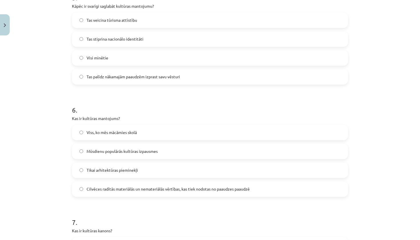
click at [134, 189] on span "Cilvēces radītās materiālās un nemateriālās vērtības, kas tiek nodotas no paaud…" at bounding box center [168, 189] width 163 height 6
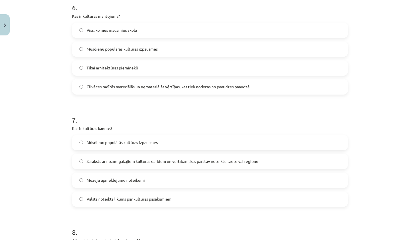
scroll to position [760, 0]
click at [134, 163] on span "Saraksts ar nozīmīgākajiem kultūras darbiem un vērtībām, kas pārstāv noteiktu t…" at bounding box center [173, 161] width 172 height 6
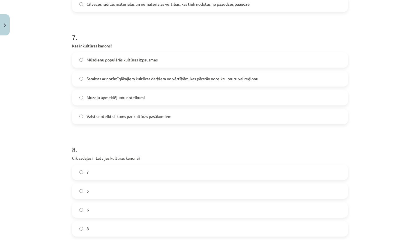
scroll to position [849, 0]
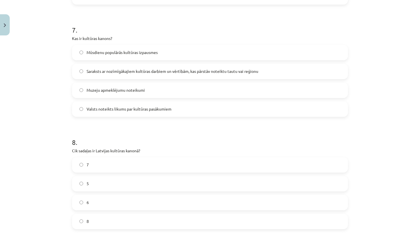
click at [129, 164] on label "7" at bounding box center [210, 165] width 275 height 14
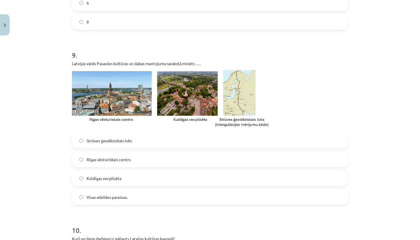
scroll to position [1052, 0]
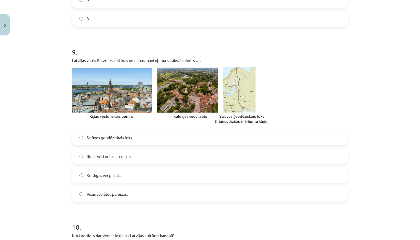
click at [125, 198] on label "Visas atbildes pareizas." at bounding box center [210, 194] width 275 height 14
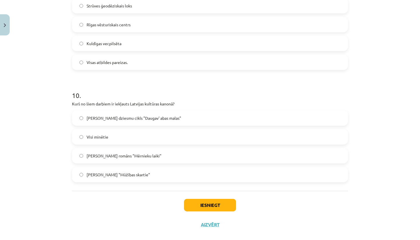
scroll to position [1186, 0]
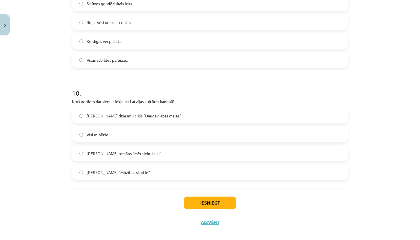
click at [124, 135] on label "Visi minētie" at bounding box center [210, 134] width 275 height 14
click at [205, 202] on button "Iesniegt" at bounding box center [210, 203] width 52 height 13
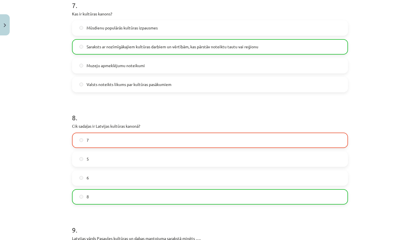
scroll to position [870, 0]
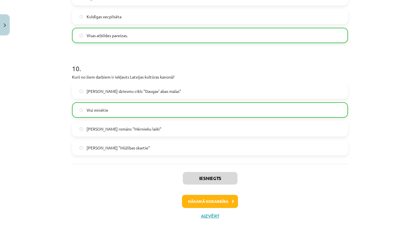
click at [206, 200] on button "Nākamā nodarbība" at bounding box center [210, 201] width 56 height 13
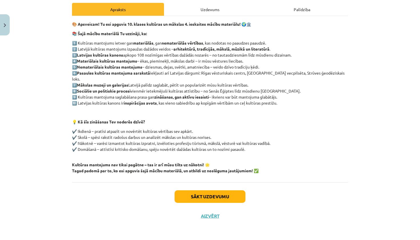
scroll to position [76, 0]
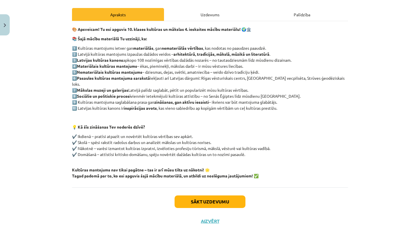
click at [210, 195] on button "Sākt uzdevumu" at bounding box center [210, 201] width 71 height 13
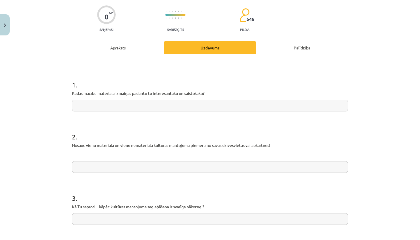
scroll to position [44, 0]
click at [250, 105] on input "text" at bounding box center [210, 105] width 276 height 12
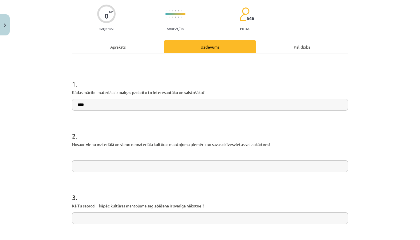
click at [235, 104] on input "****" at bounding box center [210, 105] width 276 height 12
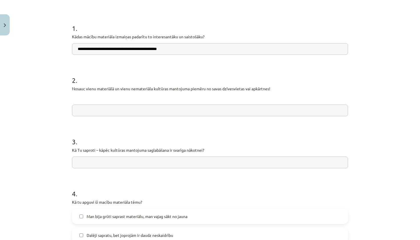
scroll to position [100, 0]
type input "**********"
click at [197, 109] on input "text" at bounding box center [210, 110] width 276 height 12
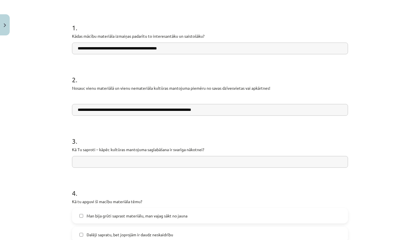
type input "**********"
click at [157, 161] on input "text" at bounding box center [210, 162] width 276 height 12
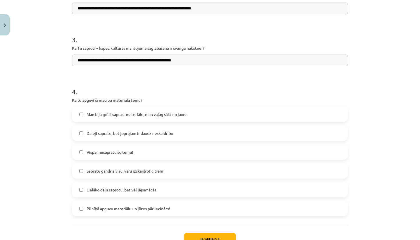
scroll to position [203, 0]
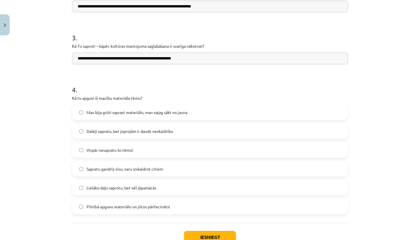
type input "**********"
click at [111, 190] on span "Lielāko daļu saprotu, bet vēl jāpamācās" at bounding box center [122, 188] width 70 height 6
click at [209, 236] on button "Iesniegt" at bounding box center [210, 237] width 52 height 13
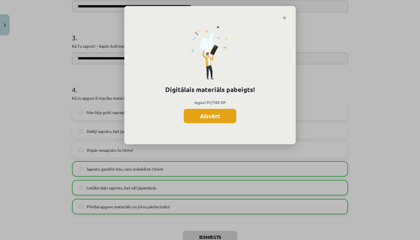
click at [227, 117] on button "Aizvērt" at bounding box center [210, 116] width 53 height 14
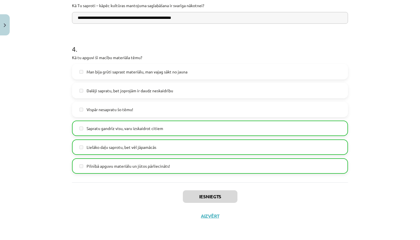
scroll to position [245, 0]
click at [211, 213] on button "Aizvērt" at bounding box center [210, 216] width 22 height 6
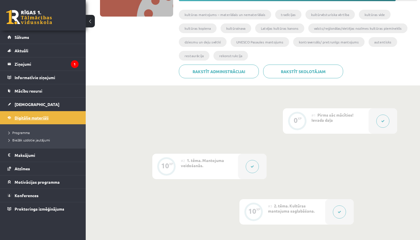
click at [18, 117] on span "Digitālie materiāli" at bounding box center [32, 117] width 34 height 5
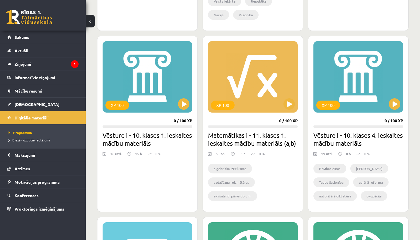
scroll to position [310, 0]
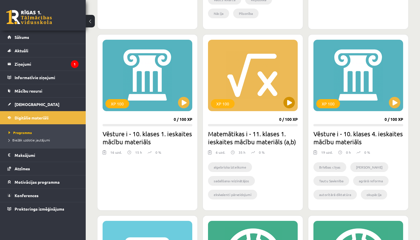
click at [289, 103] on button at bounding box center [288, 102] width 11 height 11
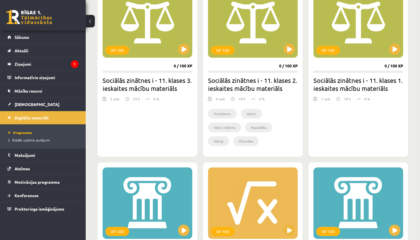
scroll to position [181, 0]
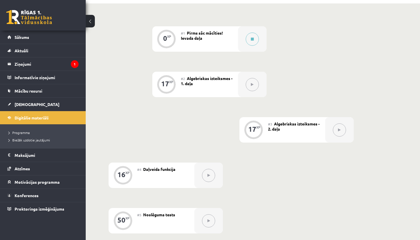
scroll to position [194, 0]
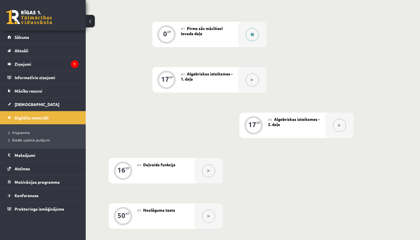
click at [247, 32] on button at bounding box center [252, 34] width 13 height 13
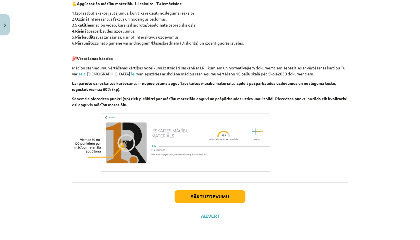
scroll to position [288, 0]
click at [196, 198] on button "Sākt uzdevumu" at bounding box center [210, 196] width 71 height 13
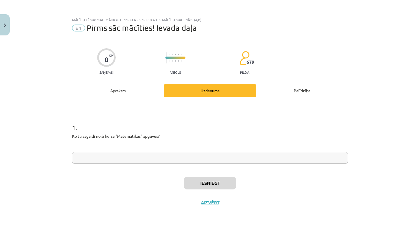
scroll to position [0, 0]
click at [255, 152] on div "1 . Ko tu sagaidi no šī kursa "Matemātikas" apguves?" at bounding box center [210, 139] width 276 height 50
click at [254, 160] on input "text" at bounding box center [210, 158] width 276 height 12
type input "**********"
click at [192, 180] on button "Iesniegt" at bounding box center [210, 183] width 52 height 13
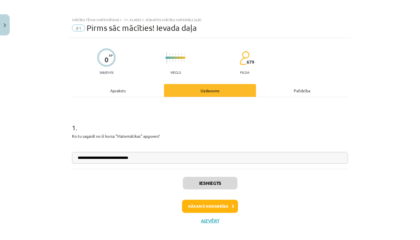
click at [218, 205] on button "Nākamā nodarbība" at bounding box center [210, 206] width 56 height 13
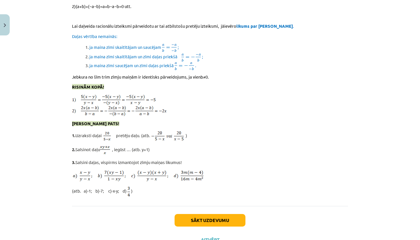
click at [221, 214] on button "Sākt uzdevumu" at bounding box center [210, 220] width 71 height 13
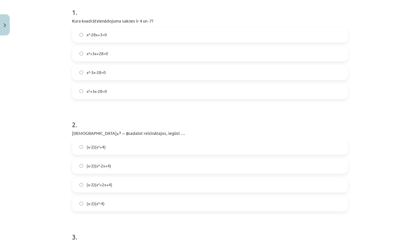
scroll to position [109, 0]
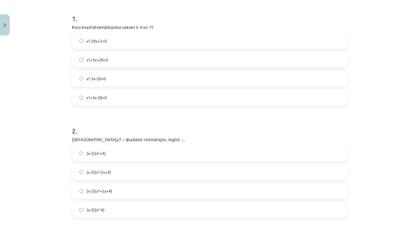
click at [110, 103] on label "x²+3x-28=0" at bounding box center [210, 98] width 275 height 14
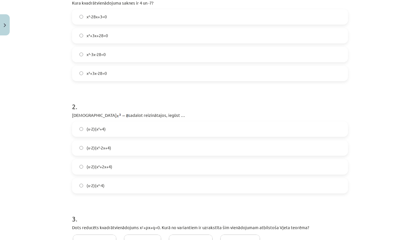
scroll to position [134, 0]
click at [115, 167] on label "(x-2)(x²+2x+4)" at bounding box center [210, 166] width 275 height 14
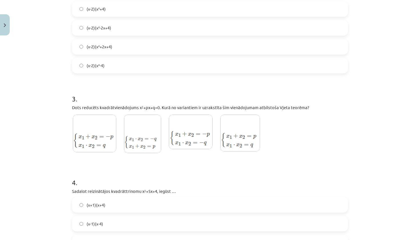
scroll to position [255, 0]
click at [251, 133] on img at bounding box center [240, 131] width 40 height 37
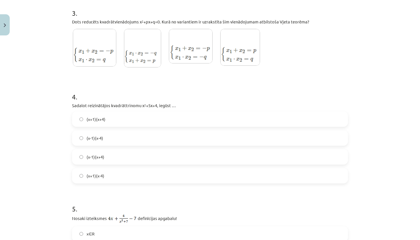
scroll to position [348, 0]
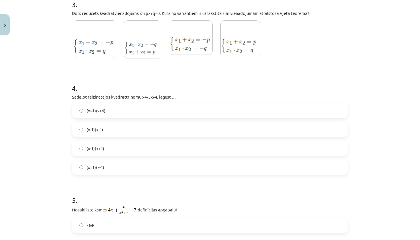
click at [113, 111] on label "(x+1)(x+4)" at bounding box center [210, 110] width 275 height 14
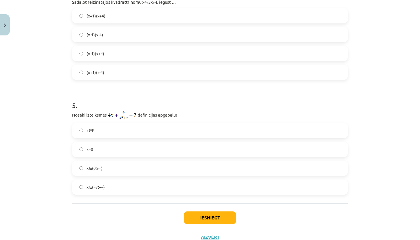
scroll to position [451, 0]
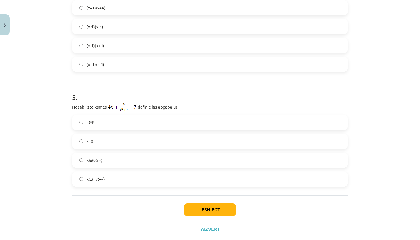
click at [107, 125] on label "x∈R" at bounding box center [210, 122] width 275 height 14
click at [208, 208] on button "Iesniegt" at bounding box center [210, 209] width 52 height 13
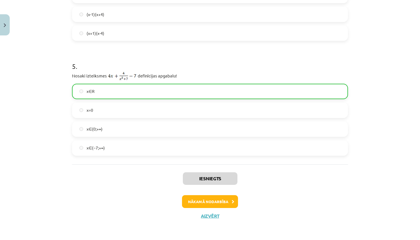
scroll to position [483, 0]
click at [222, 201] on button "Nākamā nodarbība" at bounding box center [210, 201] width 56 height 13
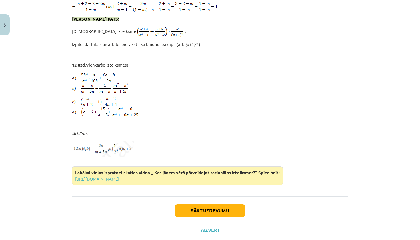
click at [221, 204] on button "Sākt uzdevumu" at bounding box center [210, 210] width 71 height 13
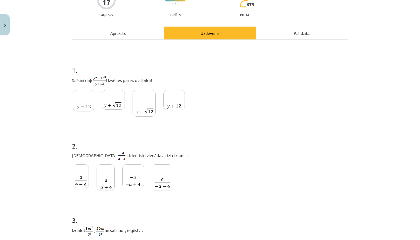
scroll to position [58, 0]
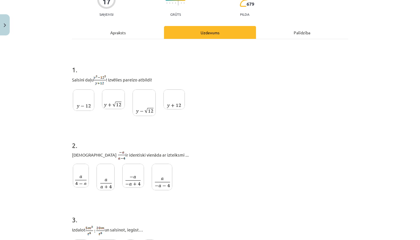
click at [82, 175] on img at bounding box center [81, 176] width 16 height 24
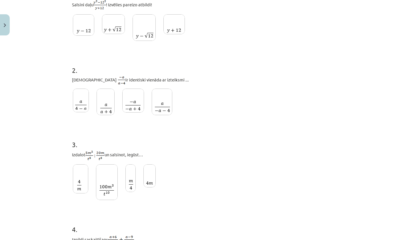
scroll to position [134, 0]
click at [131, 176] on img at bounding box center [130, 178] width 10 height 28
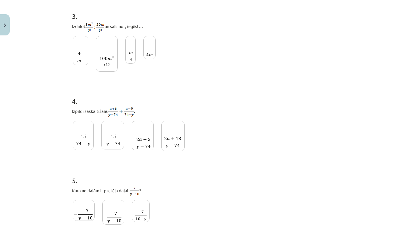
scroll to position [260, 0]
click at [112, 139] on img at bounding box center [112, 136] width 23 height 29
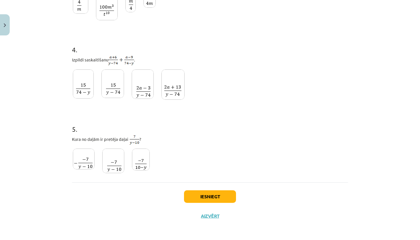
scroll to position [315, 0]
click at [260, 140] on p "Kura no daļām ir pretēja daļai ?" at bounding box center [210, 140] width 276 height 10
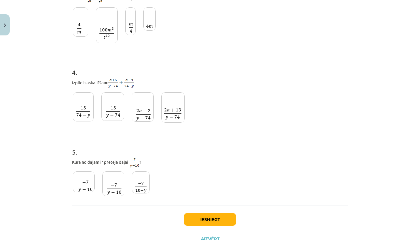
scroll to position [281, 0]
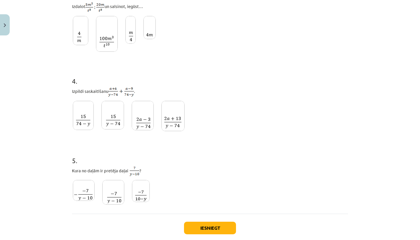
click at [113, 192] on img at bounding box center [113, 192] width 22 height 25
click at [95, 195] on label at bounding box center [83, 190] width 23 height 23
click at [204, 231] on button "Iesniegt" at bounding box center [210, 228] width 52 height 13
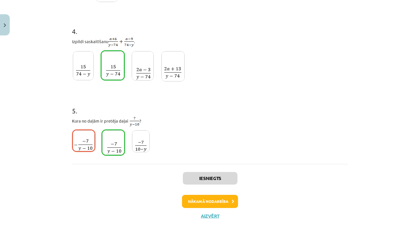
click at [202, 202] on button "Nākamā nodarbība" at bounding box center [210, 201] width 56 height 13
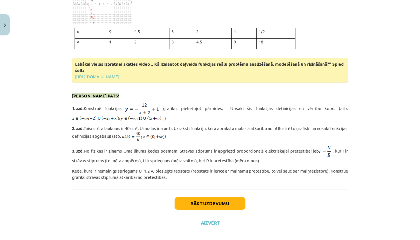
click at [198, 197] on button "Sākt uzdevumu" at bounding box center [210, 203] width 71 height 13
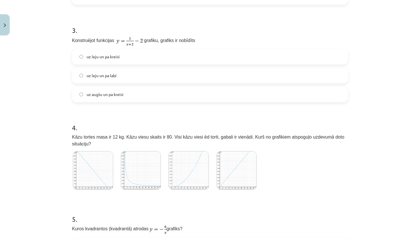
scroll to position [287, 0]
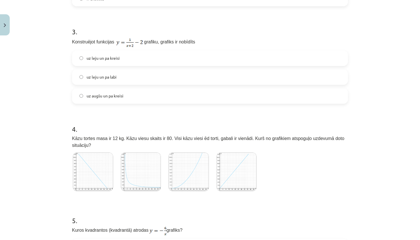
click at [110, 174] on img at bounding box center [93, 172] width 40 height 39
click at [270, 174] on div "4 . Kāzu tortes masa ir 12 kg. Kāzu viesu skaits ir 80. Visi kāzu viesi ēd tort…" at bounding box center [210, 155] width 276 height 80
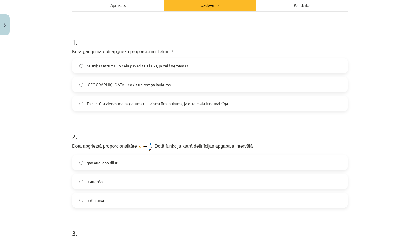
scroll to position [86, 0]
click at [177, 65] on span "Kustības ātrums un ceļā pavadītais laiks, ja ceļš nemainās" at bounding box center [137, 66] width 101 height 6
click at [117, 204] on label "ir dilstoša" at bounding box center [210, 200] width 275 height 14
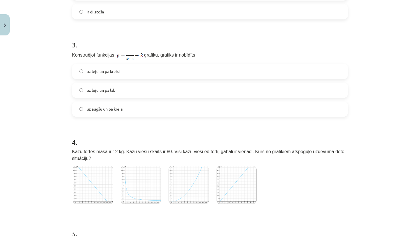
scroll to position [271, 0]
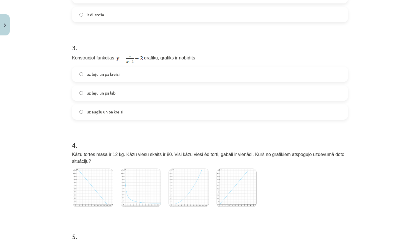
click at [131, 75] on label "uz leju un pa kreisi" at bounding box center [210, 74] width 275 height 14
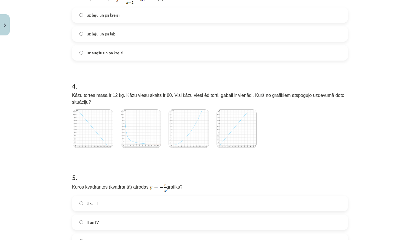
scroll to position [336, 0]
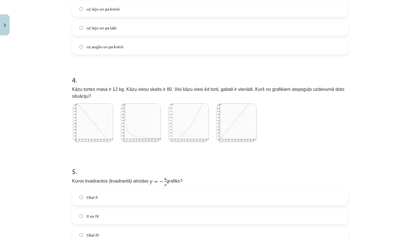
click at [128, 124] on img at bounding box center [141, 122] width 40 height 39
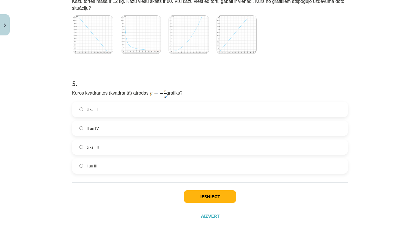
scroll to position [425, 0]
click at [120, 125] on label "II un IV" at bounding box center [210, 128] width 275 height 14
click at [215, 197] on button "Iesniegt" at bounding box center [210, 196] width 52 height 13
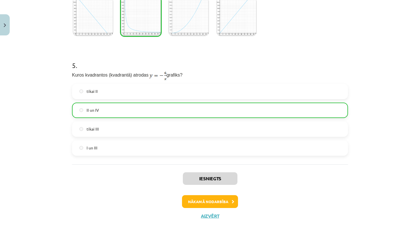
scroll to position [443, 0]
click at [210, 203] on button "Nākamā nodarbība" at bounding box center [210, 201] width 56 height 13
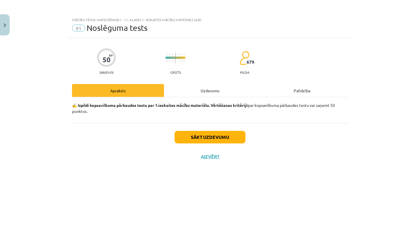
scroll to position [0, 0]
click at [221, 139] on button "Sākt uzdevumu" at bounding box center [210, 137] width 71 height 13
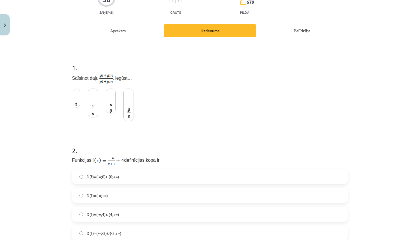
scroll to position [51, 0]
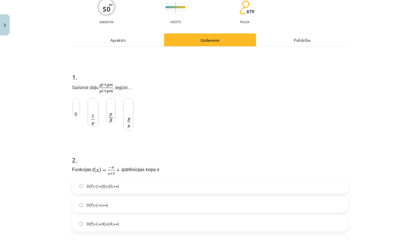
click at [131, 111] on img at bounding box center [128, 114] width 10 height 33
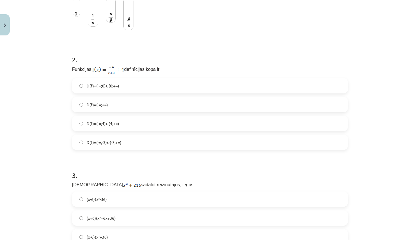
scroll to position [151, 0]
click at [102, 143] on span "D(f)=(-∞;-3)∪(-3;+∞)" at bounding box center [104, 142] width 35 height 6
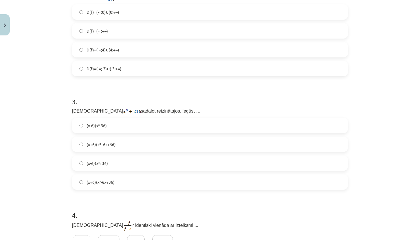
scroll to position [225, 0]
click at [98, 187] on label "(x+6)(x²-6x+36)" at bounding box center [210, 181] width 275 height 14
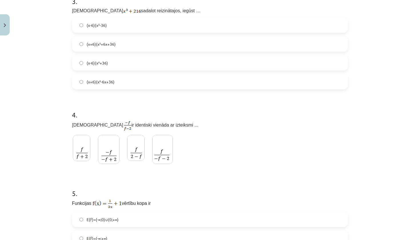
scroll to position [333, 0]
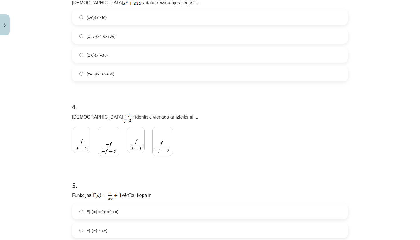
click at [133, 150] on img at bounding box center [135, 140] width 17 height 26
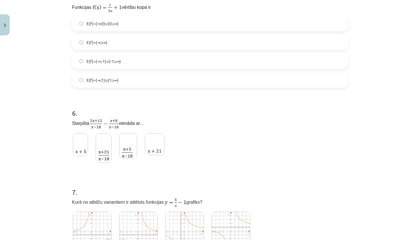
scroll to position [526, 0]
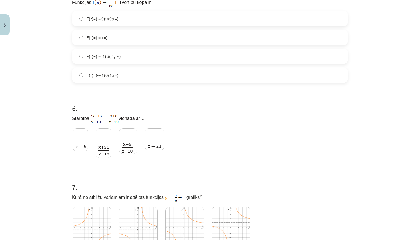
click at [131, 147] on img at bounding box center [128, 141] width 18 height 26
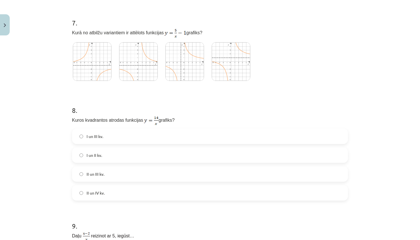
scroll to position [692, 0]
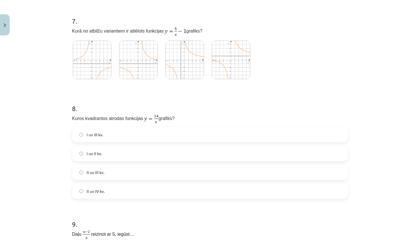
click at [119, 135] on label "I un III kv." at bounding box center [210, 134] width 275 height 14
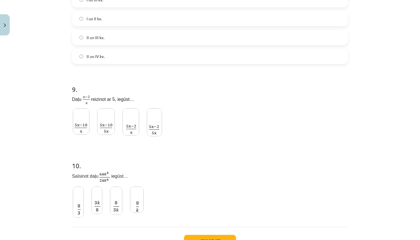
scroll to position [827, 0]
click at [79, 132] on img at bounding box center [81, 121] width 17 height 26
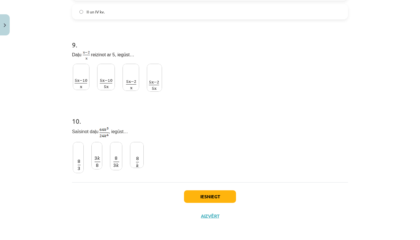
scroll to position [874, 0]
click at [110, 160] on label at bounding box center [116, 156] width 14 height 30
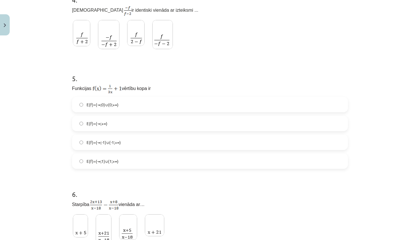
scroll to position [440, 0]
click at [121, 164] on label "E(f)=(-∞;1)∪(1;+∞)" at bounding box center [210, 161] width 275 height 14
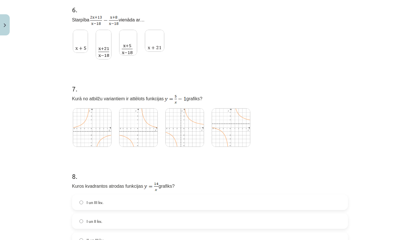
scroll to position [648, 0]
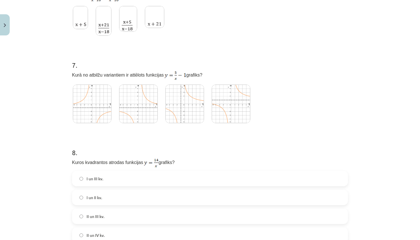
click at [187, 112] on img at bounding box center [184, 104] width 39 height 39
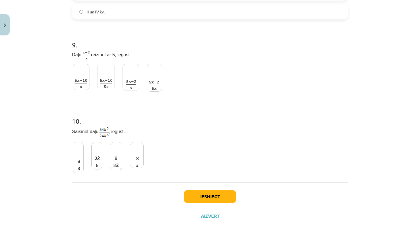
scroll to position [874, 0]
click at [225, 198] on button "Iesniegt" at bounding box center [210, 196] width 52 height 13
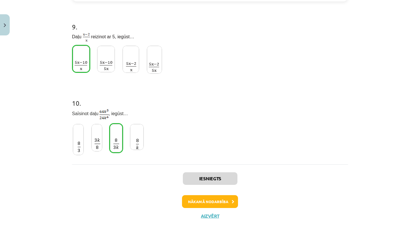
scroll to position [892, 0]
click at [223, 201] on button "Nākamā nodarbība" at bounding box center [210, 201] width 56 height 13
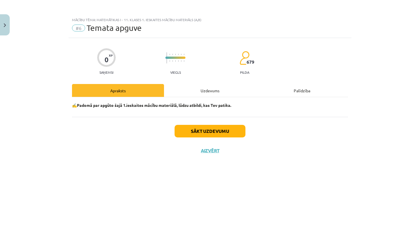
scroll to position [0, 0]
click at [223, 130] on button "Sākt uzdevumu" at bounding box center [210, 131] width 71 height 13
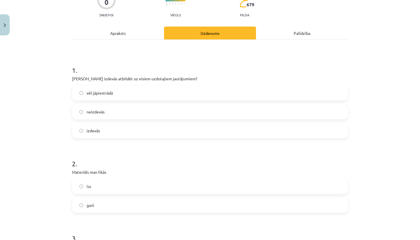
scroll to position [55, 0]
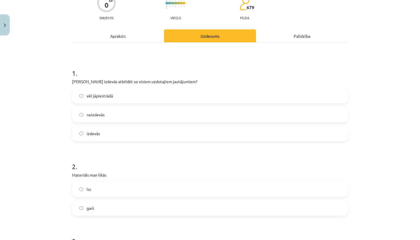
click at [151, 134] on label "izdevās" at bounding box center [210, 133] width 275 height 14
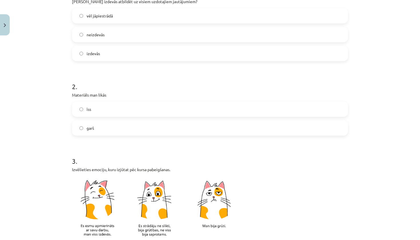
scroll to position [145, 0]
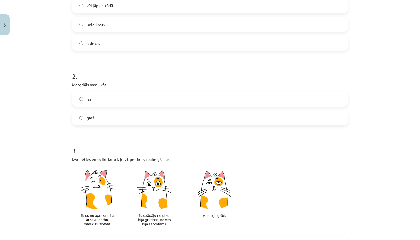
click at [273, 99] on label "īss" at bounding box center [210, 99] width 275 height 14
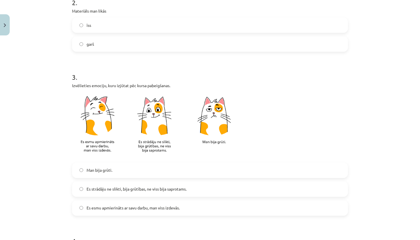
scroll to position [221, 0]
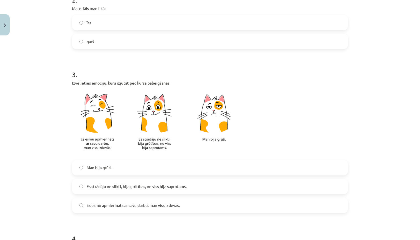
click at [103, 137] on img at bounding box center [157, 122] width 171 height 67
click at [100, 205] on span "Es esmu apmierināts ar savu darbu, man viss izdevās." at bounding box center [133, 205] width 93 height 6
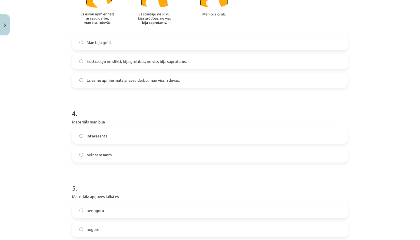
scroll to position [348, 0]
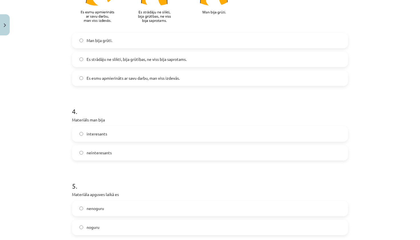
click at [103, 135] on span "interesants" at bounding box center [97, 134] width 21 height 6
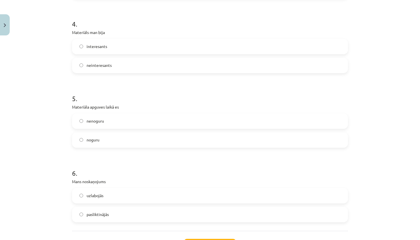
scroll to position [459, 0]
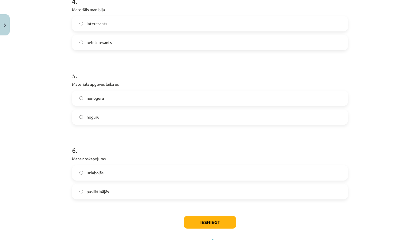
click at [108, 96] on label "nenoguru" at bounding box center [210, 98] width 275 height 14
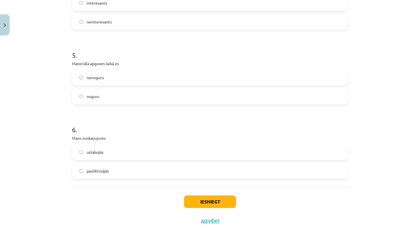
scroll to position [482, 0]
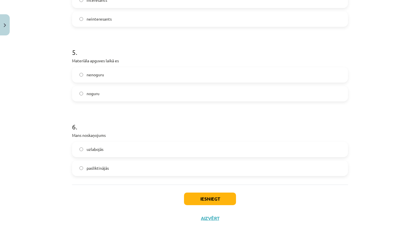
click at [97, 153] on label "uzlabojās" at bounding box center [210, 149] width 275 height 14
click at [212, 199] on button "Iesniegt" at bounding box center [210, 199] width 52 height 13
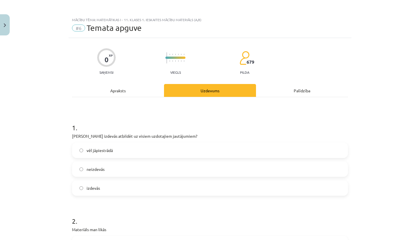
scroll to position [0, 0]
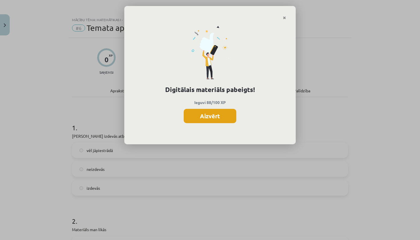
click at [222, 117] on button "Aizvērt" at bounding box center [210, 116] width 53 height 14
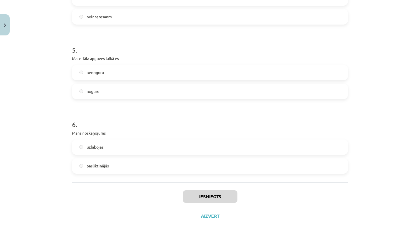
scroll to position [485, 0]
click at [211, 215] on button "Aizvērt" at bounding box center [210, 216] width 22 height 6
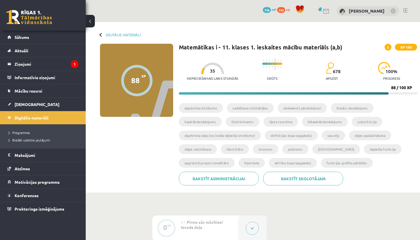
scroll to position [0, 0]
click at [44, 115] on link "Digitālie materiāli" at bounding box center [42, 117] width 71 height 13
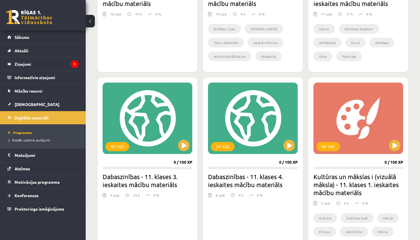
scroll to position [448, 0]
click at [186, 147] on button at bounding box center [183, 145] width 11 height 11
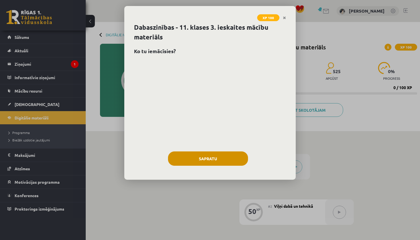
click at [207, 158] on button "Sapratu" at bounding box center [208, 158] width 80 height 14
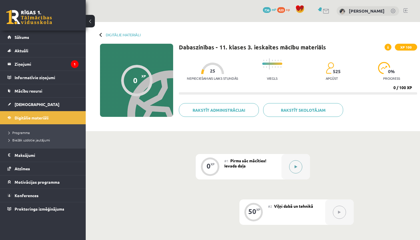
click at [297, 167] on icon at bounding box center [296, 166] width 3 height 3
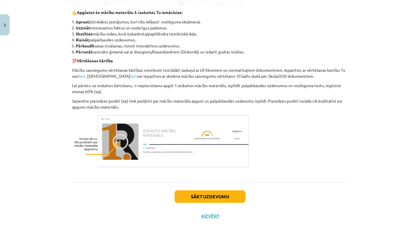
scroll to position [236, 0]
click at [237, 191] on button "Sākt uzdevumu" at bounding box center [210, 196] width 71 height 13
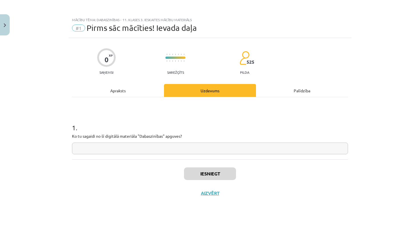
scroll to position [0, 0]
click at [146, 152] on input "text" at bounding box center [210, 149] width 276 height 12
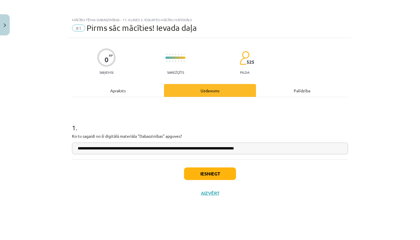
type input "**********"
click at [205, 171] on button "Iesniegt" at bounding box center [210, 173] width 52 height 13
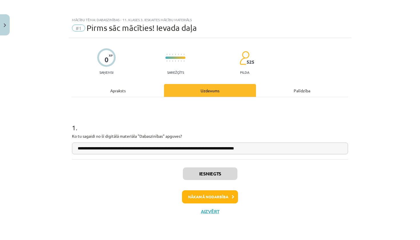
click at [199, 200] on button "Nākamā nodarbība" at bounding box center [210, 196] width 56 height 13
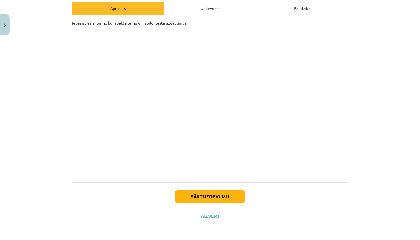
scroll to position [83, 0]
click at [234, 195] on button "Sākt uzdevumu" at bounding box center [210, 196] width 71 height 13
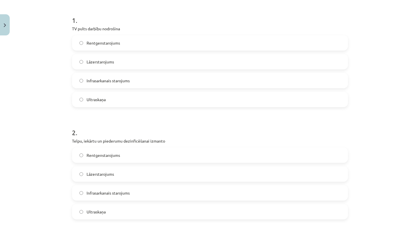
scroll to position [108, 0]
click at [314, 86] on label "Infrasarkanais starojums" at bounding box center [210, 80] width 275 height 14
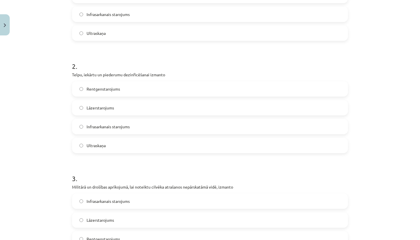
scroll to position [182, 0]
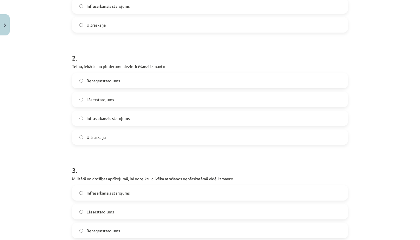
click at [219, 135] on label "Ultraskaņa" at bounding box center [210, 137] width 275 height 14
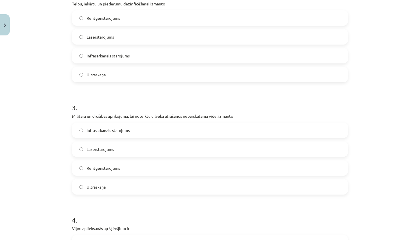
scroll to position [247, 0]
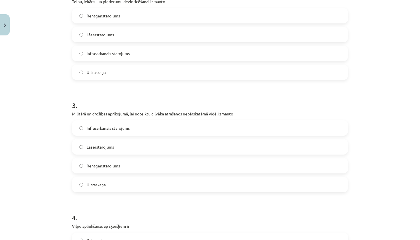
click at [188, 127] on label "Infrasarkanais starojums" at bounding box center [210, 128] width 275 height 14
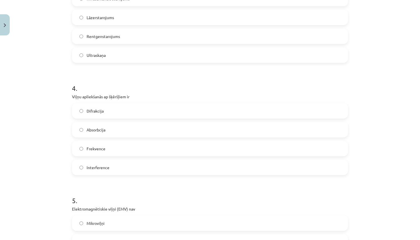
scroll to position [377, 0]
click at [169, 107] on label "Difrakcija" at bounding box center [210, 110] width 275 height 14
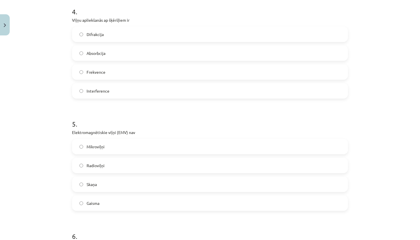
scroll to position [523, 0]
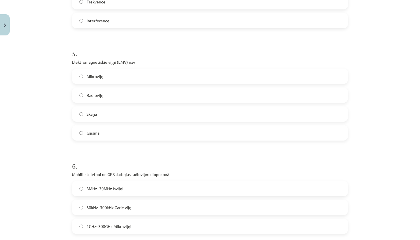
click at [122, 118] on label "Skaņa" at bounding box center [210, 114] width 275 height 14
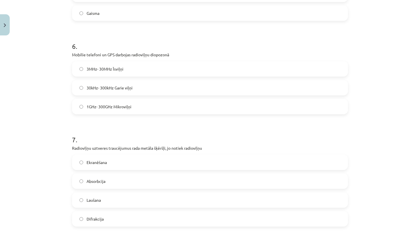
scroll to position [650, 0]
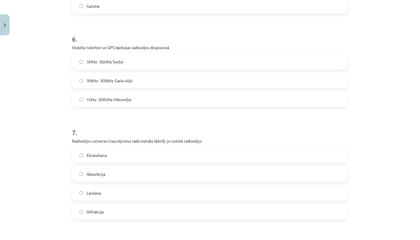
click at [118, 99] on span "1GHz- 300GHz Mikroviļņi" at bounding box center [109, 100] width 45 height 6
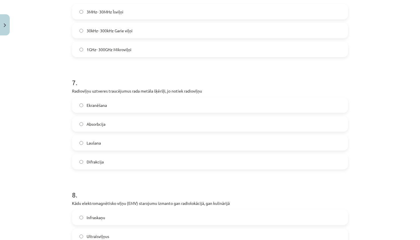
scroll to position [703, 0]
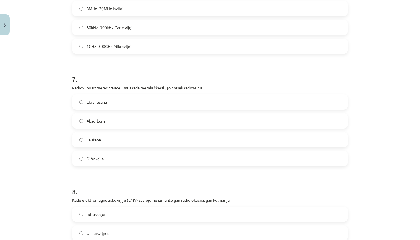
click at [116, 103] on label "Ekranēšana" at bounding box center [210, 102] width 275 height 14
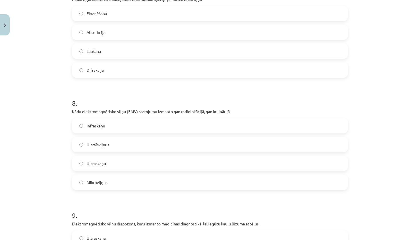
scroll to position [794, 0]
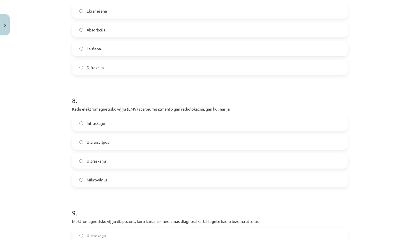
click at [102, 180] on span "Mikroviļņus" at bounding box center [97, 180] width 21 height 6
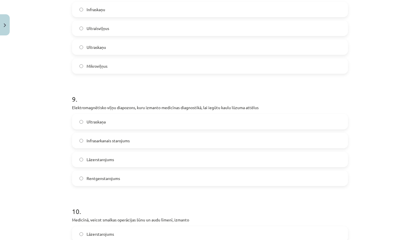
click at [107, 180] on span "Rentgenstarojums" at bounding box center [103, 178] width 33 height 6
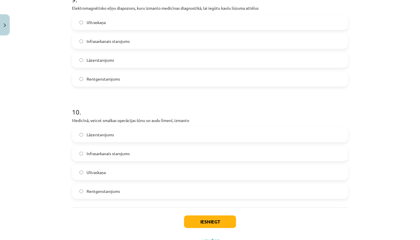
scroll to position [1011, 0]
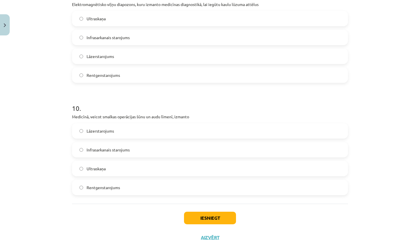
click at [119, 131] on label "Lāzerstarojums" at bounding box center [210, 131] width 275 height 14
click at [210, 223] on button "Iesniegt" at bounding box center [210, 218] width 52 height 13
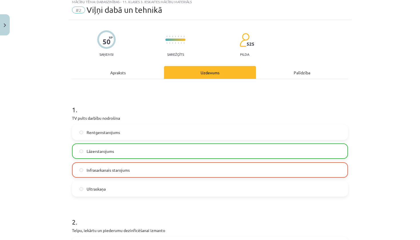
scroll to position [21, 0]
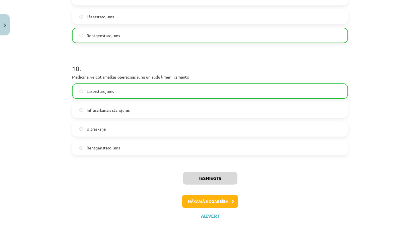
click at [224, 201] on button "Nākamā nodarbība" at bounding box center [210, 201] width 56 height 13
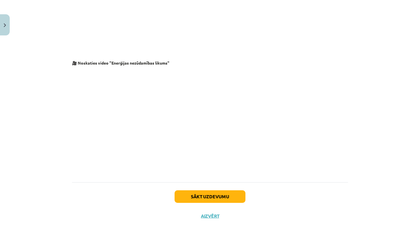
click at [226, 196] on button "Sākt uzdevumu" at bounding box center [210, 196] width 71 height 13
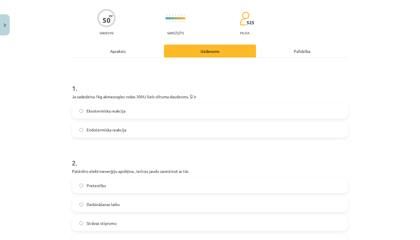
scroll to position [40, 0]
click at [147, 111] on label "Eksotermiska reakcija" at bounding box center [210, 110] width 275 height 14
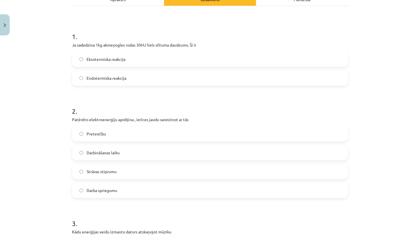
scroll to position [94, 0]
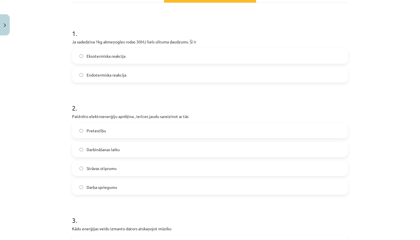
click at [131, 148] on label "Darbināšanas laiku" at bounding box center [210, 149] width 275 height 14
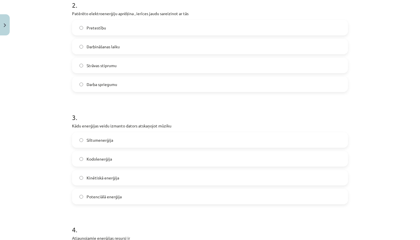
scroll to position [203, 0]
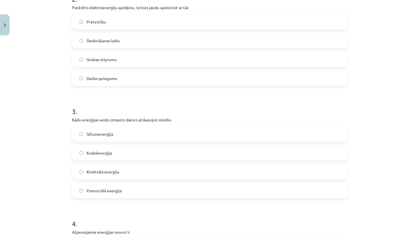
click at [110, 171] on span "Kinētiskā enerģija" at bounding box center [103, 172] width 33 height 6
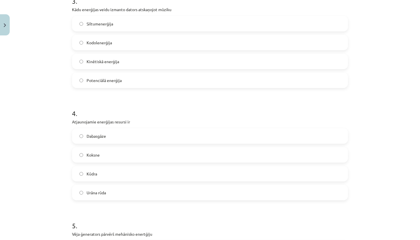
scroll to position [314, 0]
click at [110, 154] on label "Koksne" at bounding box center [210, 154] width 275 height 14
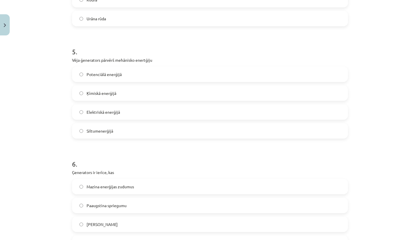
scroll to position [488, 0]
click at [121, 111] on label "Elektriskā enerģijā" at bounding box center [210, 111] width 275 height 14
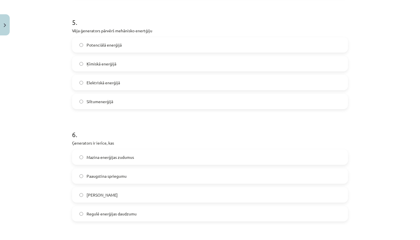
scroll to position [536, 0]
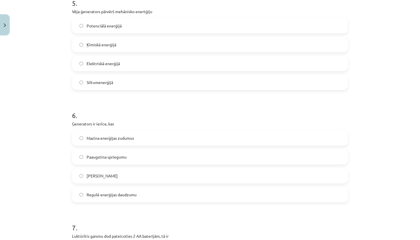
click at [110, 177] on span "Ražo maiņstrāvu" at bounding box center [102, 176] width 31 height 6
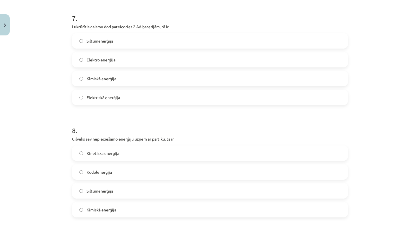
scroll to position [746, 0]
click at [132, 76] on label "Ķīmiskā enerģija" at bounding box center [210, 78] width 275 height 14
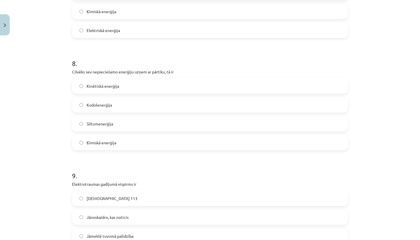
scroll to position [822, 0]
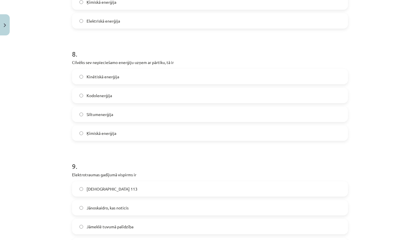
click at [119, 136] on label "Ķīmiskā enerģija" at bounding box center [210, 133] width 275 height 14
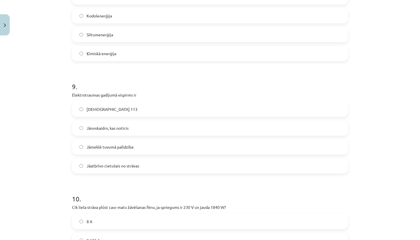
scroll to position [904, 0]
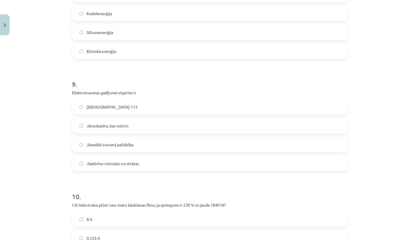
click at [115, 166] on span "Jāatbrīvo cietušais no strāvas" at bounding box center [113, 164] width 53 height 6
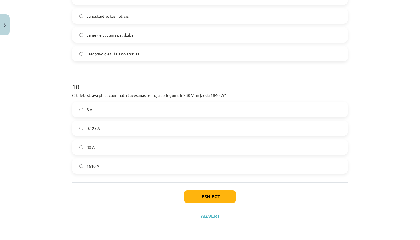
scroll to position [1015, 0]
click at [106, 110] on label "8 A" at bounding box center [210, 109] width 275 height 14
click at [212, 195] on button "Iesniegt" at bounding box center [210, 196] width 52 height 13
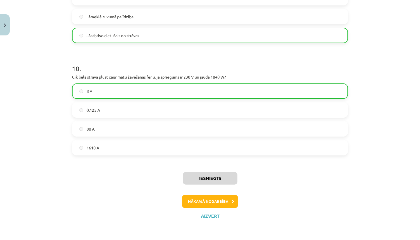
scroll to position [1033, 0]
click at [227, 199] on button "Nākamā nodarbība" at bounding box center [210, 201] width 56 height 13
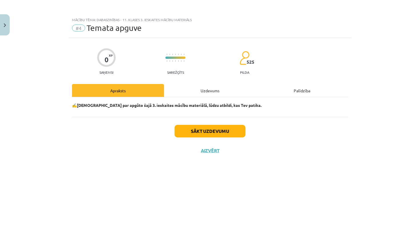
scroll to position [0, 0]
click at [226, 133] on button "Sākt uzdevumu" at bounding box center [210, 131] width 71 height 13
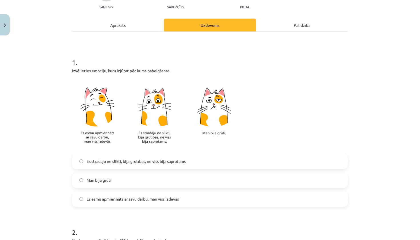
scroll to position [71, 0]
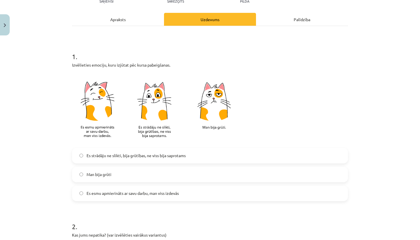
click at [173, 196] on span "Es esmu apmierināts ar savu darbu, man viss izdevās" at bounding box center [133, 193] width 92 height 6
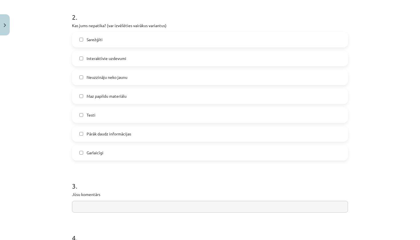
scroll to position [281, 0]
click at [99, 77] on span "Neuzzināju neko jaunu" at bounding box center [107, 77] width 41 height 6
click at [107, 96] on span "Maz papildu materiālu" at bounding box center [107, 96] width 40 height 6
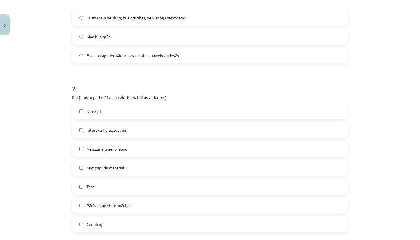
scroll to position [214, 0]
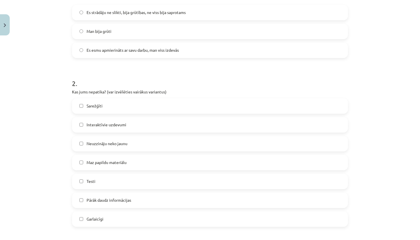
click at [88, 160] on span "Maz papildu materiālu" at bounding box center [107, 162] width 40 height 6
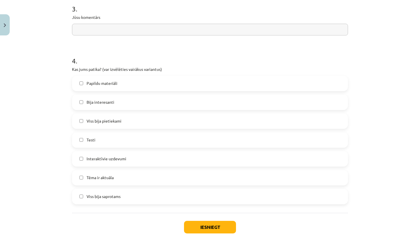
scroll to position [460, 0]
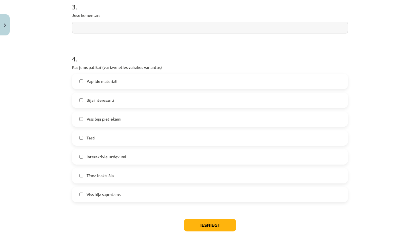
click at [98, 195] on span "Viss bija saprotams" at bounding box center [104, 194] width 34 height 6
click at [186, 28] on input "text" at bounding box center [210, 28] width 276 height 12
type input "**********"
click at [197, 226] on button "Iesniegt" at bounding box center [210, 225] width 52 height 13
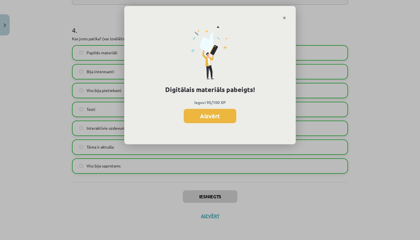
scroll to position [489, 0]
click at [222, 116] on button "Aizvērt" at bounding box center [210, 116] width 53 height 14
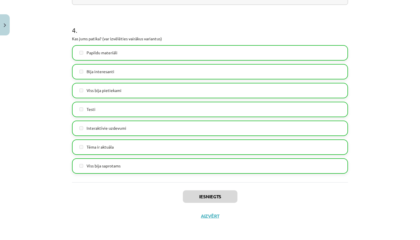
click at [208, 215] on button "Aizvērt" at bounding box center [210, 216] width 22 height 6
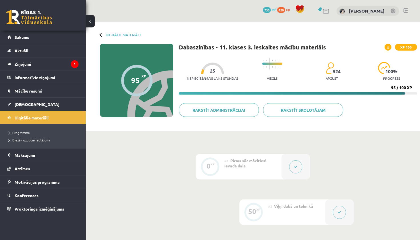
click at [60, 117] on link "Digitālie materiāli" at bounding box center [42, 117] width 71 height 13
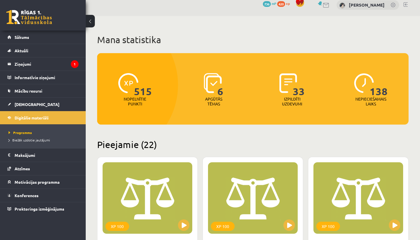
scroll to position [7, 0]
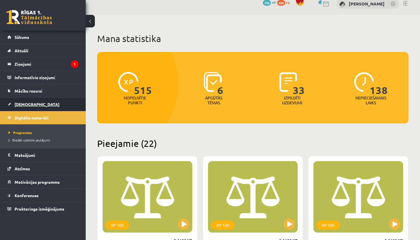
click at [34, 107] on link "[DEMOGRAPHIC_DATA]" at bounding box center [42, 104] width 71 height 13
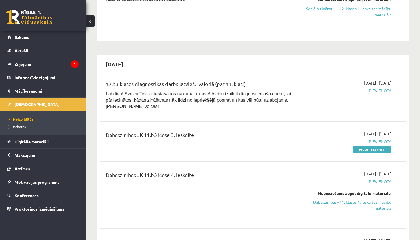
scroll to position [252, 0]
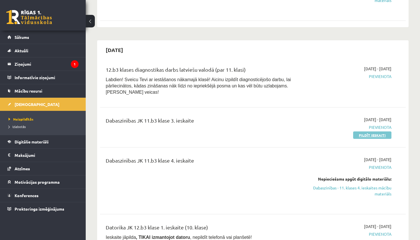
click at [369, 132] on link "Pildīt ieskaiti" at bounding box center [372, 134] width 38 height 7
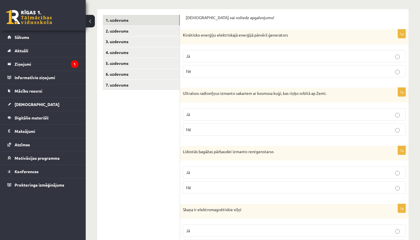
scroll to position [88, 0]
click at [200, 56] on p "Jā" at bounding box center [294, 56] width 217 height 6
click at [199, 115] on p "Jā" at bounding box center [294, 114] width 217 height 6
click at [216, 167] on label "Jā" at bounding box center [294, 172] width 223 height 12
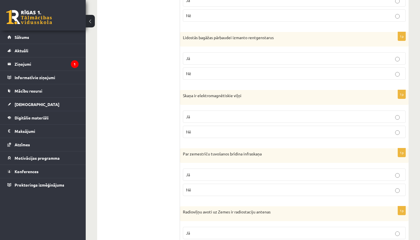
scroll to position [203, 0]
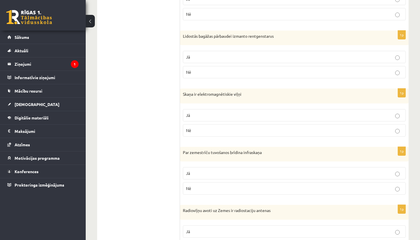
click at [205, 129] on p "Nē" at bounding box center [294, 130] width 217 height 6
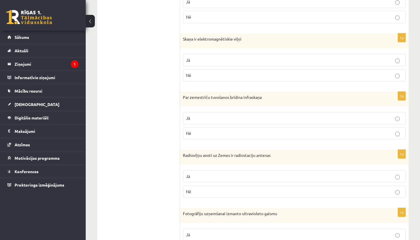
scroll to position [259, 0]
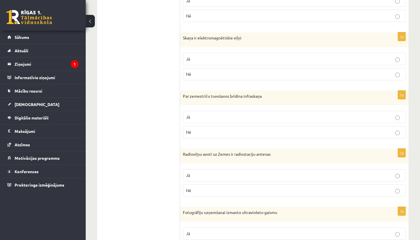
click at [197, 115] on p "Jā" at bounding box center [294, 117] width 217 height 6
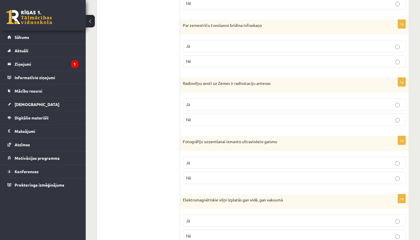
scroll to position [335, 0]
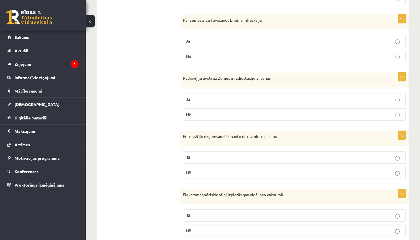
click at [203, 96] on p "Jā" at bounding box center [294, 99] width 217 height 6
click at [196, 171] on p "Nē" at bounding box center [294, 173] width 217 height 6
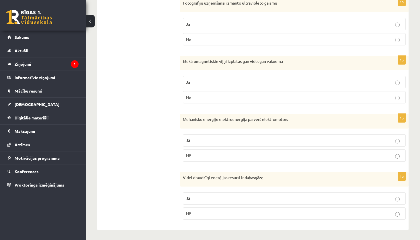
scroll to position [469, 0]
click at [219, 85] on label "Jā" at bounding box center [294, 82] width 223 height 12
click at [197, 156] on p "Nē" at bounding box center [294, 156] width 217 height 6
click at [201, 214] on p "Nē" at bounding box center [294, 214] width 217 height 6
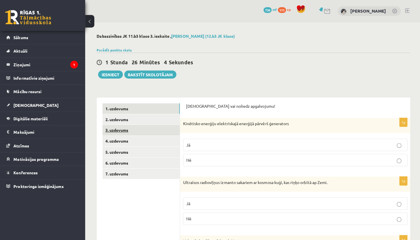
scroll to position [0, 0]
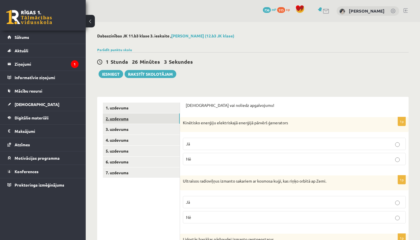
click at [150, 117] on link "2. uzdevums" at bounding box center [141, 118] width 77 height 11
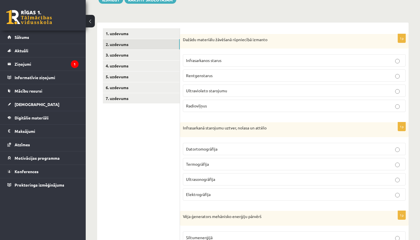
scroll to position [74, 0]
click at [241, 59] on p "Infrasarkanos starus" at bounding box center [294, 60] width 217 height 6
click at [219, 165] on p "Termogrāfija" at bounding box center [294, 164] width 217 height 6
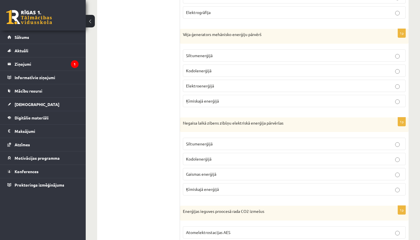
scroll to position [259, 0]
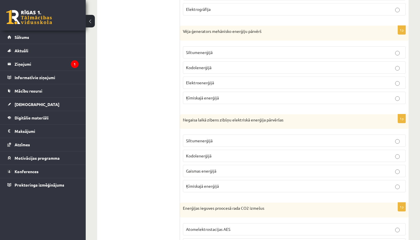
click at [213, 85] on p "Elektroenerģijā" at bounding box center [294, 83] width 217 height 6
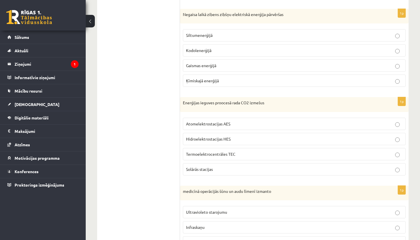
scroll to position [363, 0]
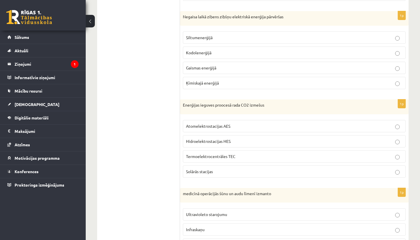
click at [203, 37] on span "Siltumenerģijā" at bounding box center [199, 37] width 27 height 5
click at [193, 68] on span "Gaismas enerģijā" at bounding box center [201, 67] width 30 height 5
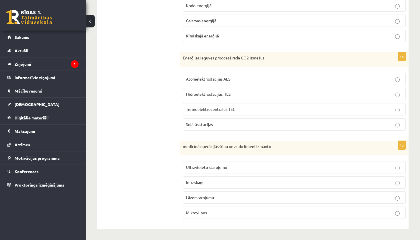
scroll to position [410, 0]
click at [194, 109] on span "Termoelektrocentrāles TEC" at bounding box center [210, 109] width 49 height 5
click at [191, 196] on span "Lāzerstarojumu" at bounding box center [200, 197] width 28 height 5
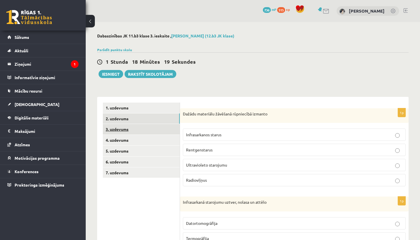
scroll to position [0, 0]
click at [140, 130] on link "3. uzdevums" at bounding box center [141, 129] width 77 height 11
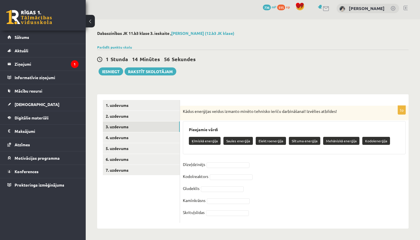
scroll to position [2, 0]
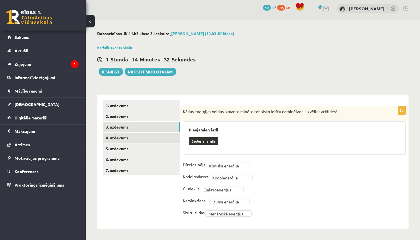
click at [156, 138] on link "4. uzdevums" at bounding box center [141, 138] width 77 height 11
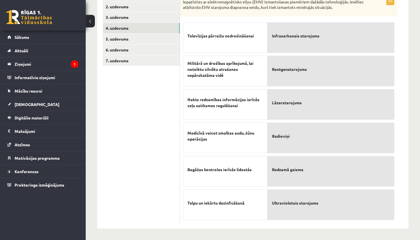
scroll to position [112, 0]
click at [280, 176] on p "Redzamā gaisma" at bounding box center [331, 170] width 118 height 18
click at [308, 133] on p "Radioviņi" at bounding box center [331, 136] width 118 height 18
click at [307, 163] on p "Redzamā gaisma" at bounding box center [331, 170] width 118 height 18
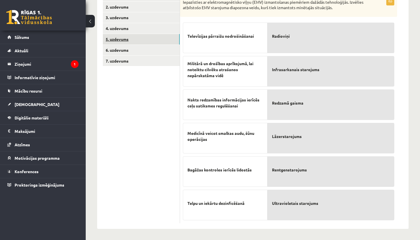
click at [116, 41] on link "5. uzdevums" at bounding box center [141, 39] width 77 height 11
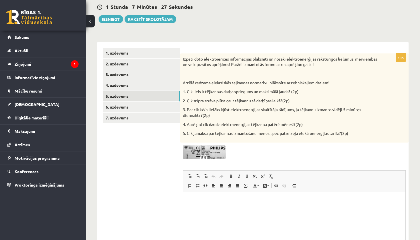
scroll to position [0, 0]
click at [221, 148] on img at bounding box center [204, 151] width 43 height 13
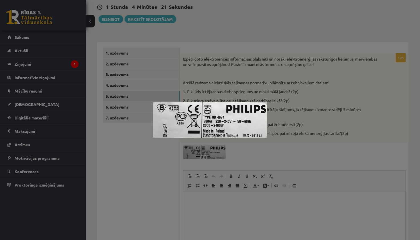
click at [321, 119] on div at bounding box center [210, 120] width 420 height 240
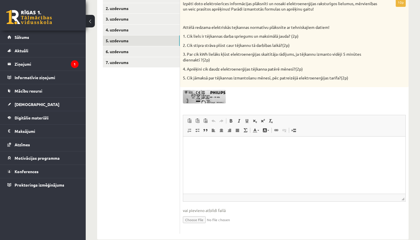
scroll to position [113, 0]
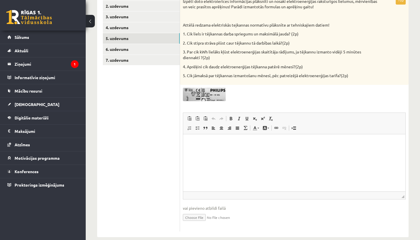
click at [209, 97] on span at bounding box center [204, 101] width 9 height 9
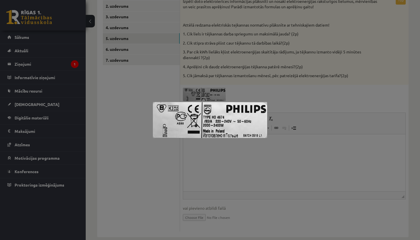
click at [299, 121] on div at bounding box center [210, 120] width 420 height 240
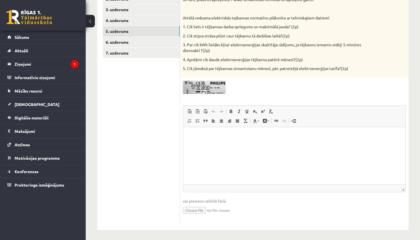
scroll to position [119, 0]
click at [222, 136] on p "Визуальный текстовый редактор, wiswyg-editor-user-answer-47024920024360" at bounding box center [294, 136] width 211 height 6
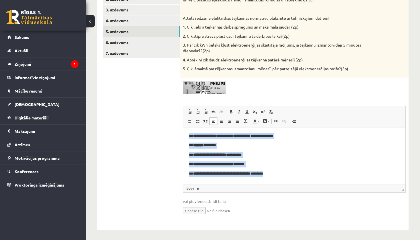
drag, startPoint x: 188, startPoint y: 135, endPoint x: 292, endPoint y: 173, distance: 110.7
click at [292, 173] on html "**********" at bounding box center [294, 154] width 222 height 55
click at [230, 109] on span at bounding box center [231, 111] width 5 height 5
click at [324, 164] on p "**********" at bounding box center [294, 164] width 211 height 6
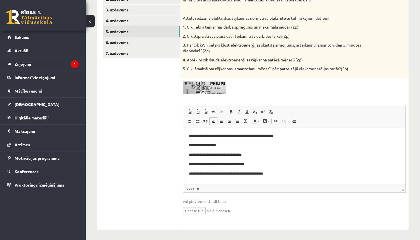
click at [161, 165] on ul "1. uzdevums 2. uzdevums 3. uzdevums 4. uzdevums 5. uzdevums 6. uzdevums 7. uzde…" at bounding box center [141, 103] width 77 height 241
click at [141, 41] on link "6. uzdevums" at bounding box center [141, 42] width 77 height 11
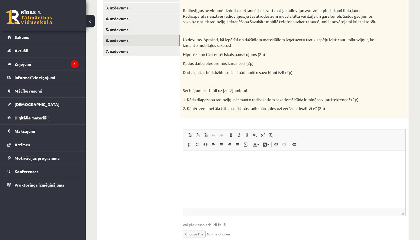
scroll to position [121, 0]
click at [202, 165] on html at bounding box center [294, 159] width 222 height 17
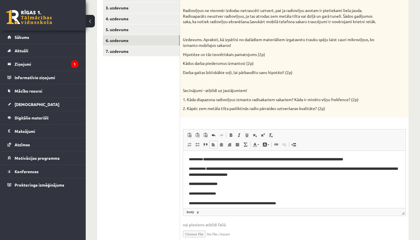
scroll to position [16, 0]
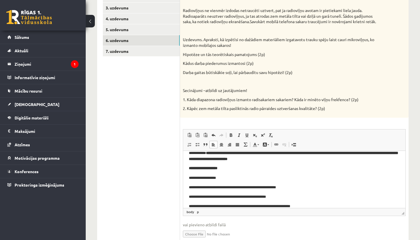
click at [233, 166] on p "**********" at bounding box center [294, 168] width 211 height 6
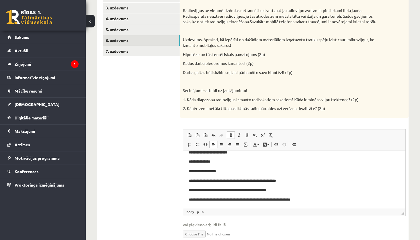
click at [318, 197] on p "**********" at bounding box center [294, 200] width 211 height 6
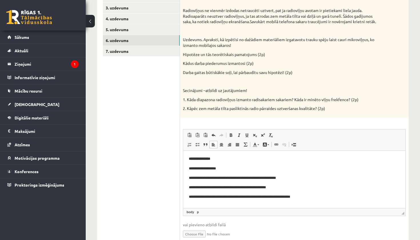
scroll to position [63, 0]
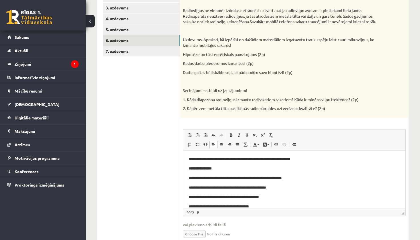
click at [225, 169] on p "**********" at bounding box center [294, 168] width 211 height 6
click at [260, 205] on p "**********" at bounding box center [294, 206] width 211 height 6
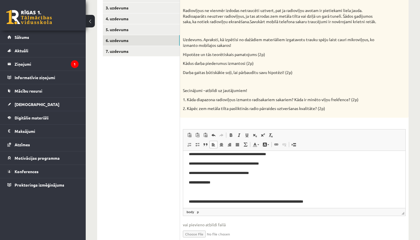
scroll to position [95, 0]
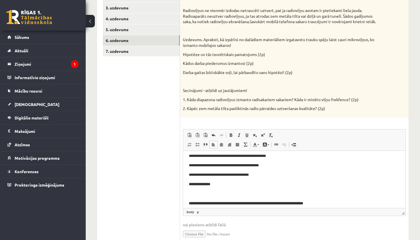
click at [230, 185] on p "**********" at bounding box center [294, 184] width 211 height 6
click at [210, 194] on p "Визуальный текстовый редактор, wiswyg-editor-user-answer-47024845638080" at bounding box center [294, 194] width 211 height 6
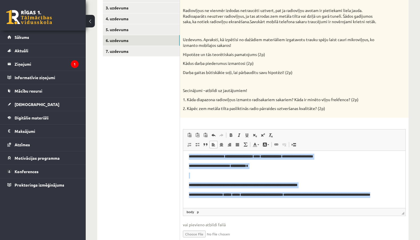
scroll to position [1, 0]
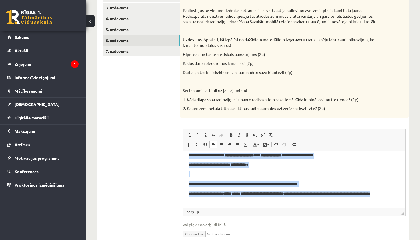
drag, startPoint x: 188, startPoint y: 157, endPoint x: 229, endPoint y: 205, distance: 63.9
click at [229, 205] on html "**********" at bounding box center [294, 107] width 222 height 199
click at [231, 137] on span at bounding box center [231, 135] width 5 height 5
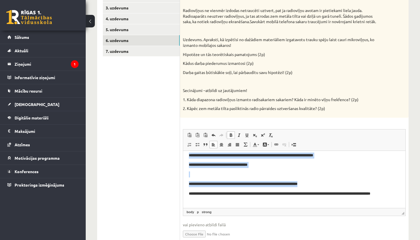
click at [231, 137] on span at bounding box center [231, 135] width 5 height 5
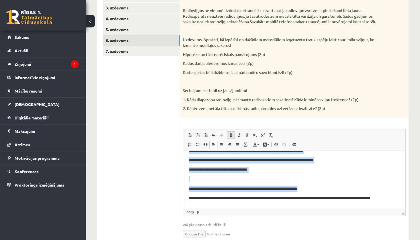
scroll to position [135, 0]
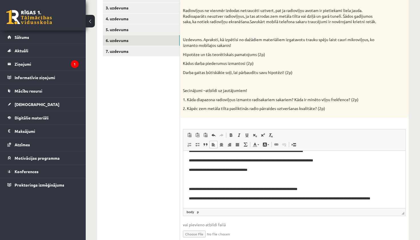
click at [237, 186] on p "**********" at bounding box center [294, 189] width 211 height 6
click at [235, 181] on p "Визуальный текстовый редактор, wiswyg-editor-user-answer-47024845638080" at bounding box center [294, 179] width 211 height 6
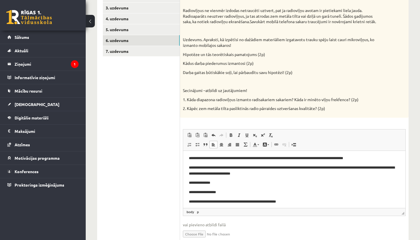
scroll to position [0, 0]
click at [191, 192] on p "**********" at bounding box center [294, 192] width 211 height 6
click at [234, 182] on p "**********" at bounding box center [294, 183] width 211 height 6
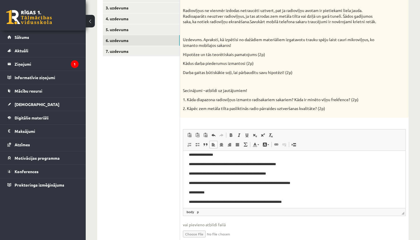
scroll to position [44, 0]
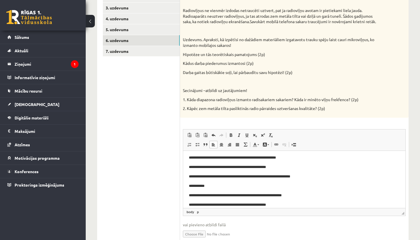
click at [191, 158] on p "**********" at bounding box center [294, 158] width 211 height 6
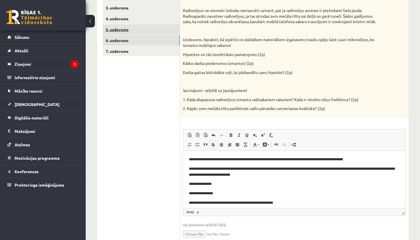
scroll to position [0, 0]
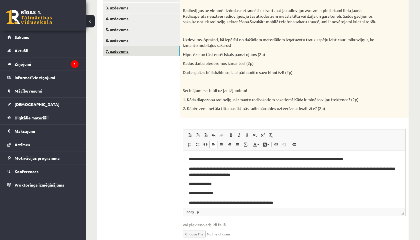
click at [136, 50] on link "7. uzdevums" at bounding box center [141, 51] width 77 height 11
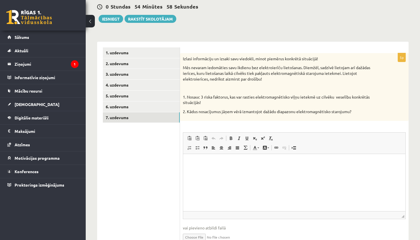
scroll to position [57, 0]
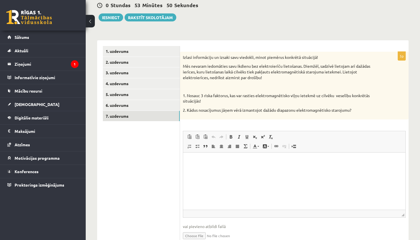
click at [206, 158] on p "Визуальный текстовый редактор, wiswyg-editor-user-answer-47024955752320" at bounding box center [294, 161] width 211 height 6
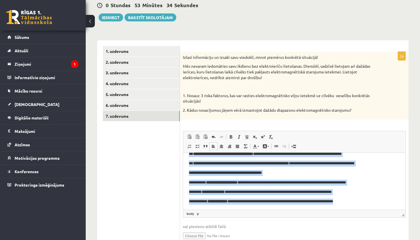
scroll to position [1, 0]
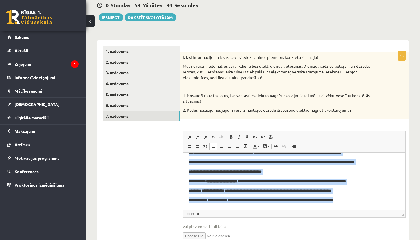
drag, startPoint x: 187, startPoint y: 160, endPoint x: 314, endPoint y: 208, distance: 136.0
click at [314, 208] on html "**********" at bounding box center [294, 172] width 222 height 74
click at [232, 136] on span at bounding box center [231, 137] width 5 height 5
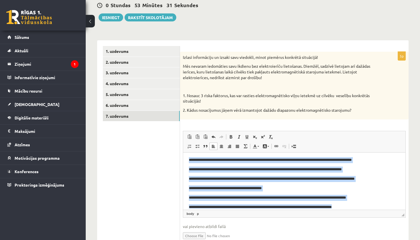
scroll to position [0, 0]
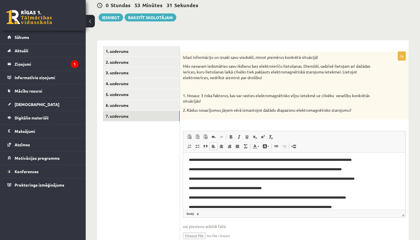
click at [356, 187] on p "**********" at bounding box center [294, 188] width 211 height 6
click at [369, 199] on p "**********" at bounding box center [294, 198] width 211 height 6
click at [310, 179] on p "**********" at bounding box center [294, 179] width 211 height 6
click at [264, 170] on p "**********" at bounding box center [294, 169] width 211 height 6
click at [267, 160] on p "**********" at bounding box center [294, 160] width 211 height 6
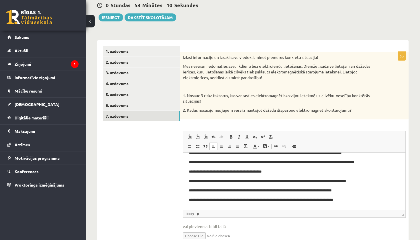
scroll to position [17, 0]
click at [190, 181] on p "**********" at bounding box center [294, 181] width 211 height 6
drag, startPoint x: 189, startPoint y: 173, endPoint x: 262, endPoint y: 169, distance: 73.8
click at [262, 169] on html "**********" at bounding box center [294, 172] width 222 height 74
drag, startPoint x: 188, startPoint y: 172, endPoint x: 285, endPoint y: 173, distance: 97.2
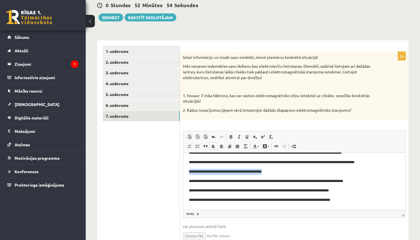
click at [285, 173] on html "**********" at bounding box center [294, 172] width 222 height 74
click at [230, 135] on span at bounding box center [231, 137] width 5 height 5
click at [361, 203] on html "**********" at bounding box center [294, 172] width 222 height 74
click at [151, 134] on ul "1. uzdevums 2. uzdevums 3. uzdevums 4. uzdevums 5. uzdevums 6. uzdevums 7. uzde…" at bounding box center [141, 148] width 77 height 204
click at [115, 18] on button "Iesniegt" at bounding box center [111, 17] width 25 height 8
